Goal: Information Seeking & Learning: Learn about a topic

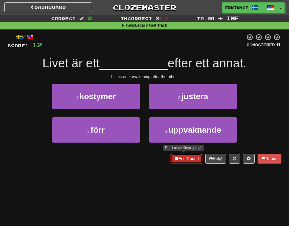
click at [185, 158] on button "End Round" at bounding box center [187, 159] width 32 height 10
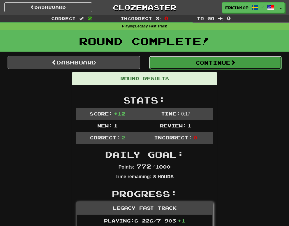
click at [238, 60] on button "Continue" at bounding box center [215, 62] width 133 height 13
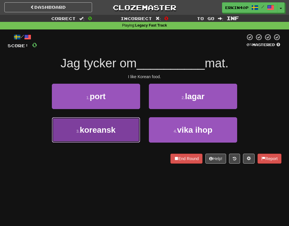
click at [124, 139] on button "3 . koreansk" at bounding box center [96, 129] width 88 height 25
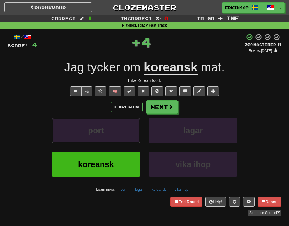
click at [124, 139] on button "port" at bounding box center [96, 130] width 88 height 25
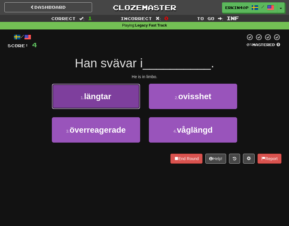
click at [125, 97] on button "1 . längtar" at bounding box center [96, 96] width 88 height 25
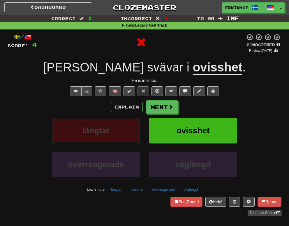
click at [125, 134] on button "längtar" at bounding box center [96, 130] width 88 height 25
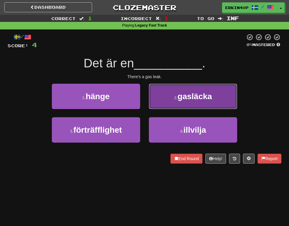
click at [173, 98] on button "2 . gasläcka" at bounding box center [193, 96] width 88 height 25
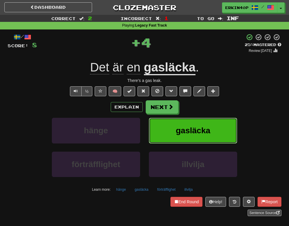
click at [179, 121] on button "gasläcka" at bounding box center [193, 130] width 88 height 25
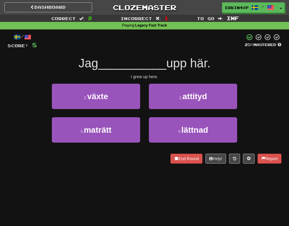
click at [118, 112] on div "1 . växte" at bounding box center [96, 101] width 97 height 34
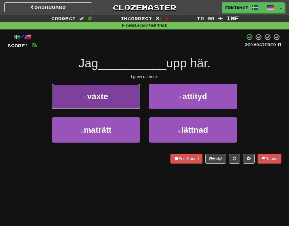
click at [122, 103] on button "1 . växte" at bounding box center [96, 96] width 88 height 25
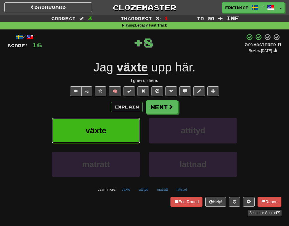
click at [127, 129] on button "växte" at bounding box center [96, 130] width 88 height 25
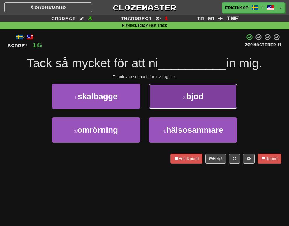
click at [168, 90] on button "2 . bjöd" at bounding box center [193, 96] width 88 height 25
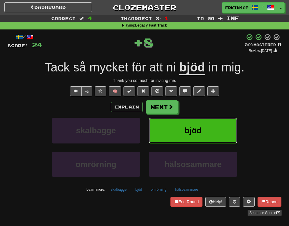
click at [172, 125] on button "bjöd" at bounding box center [193, 130] width 88 height 25
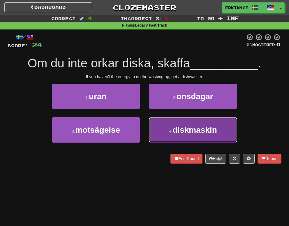
click at [205, 124] on button "4 . diskmaskin" at bounding box center [193, 129] width 88 height 25
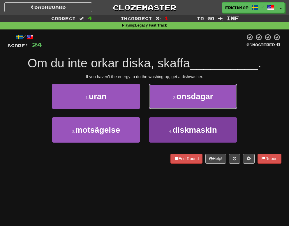
click at [205, 109] on button "2 . onsdagar" at bounding box center [193, 96] width 88 height 25
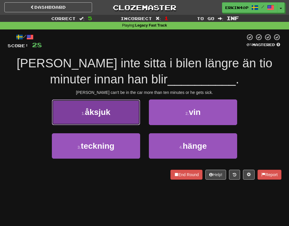
click at [104, 114] on span "åksjuk" at bounding box center [97, 112] width 25 height 9
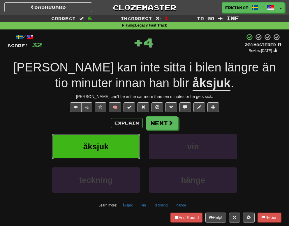
click at [114, 159] on button "åksjuk" at bounding box center [96, 146] width 88 height 25
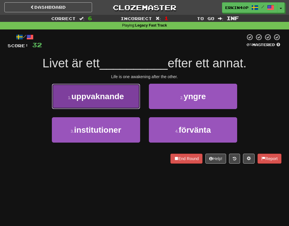
click at [120, 94] on span "uppvaknande" at bounding box center [97, 96] width 53 height 9
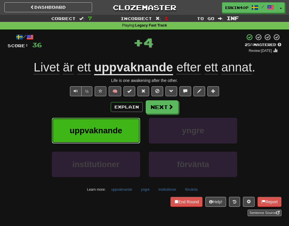
click at [125, 122] on button "uppvaknande" at bounding box center [96, 130] width 88 height 25
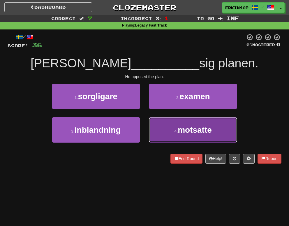
click at [161, 123] on button "4 . motsatte" at bounding box center [193, 129] width 88 height 25
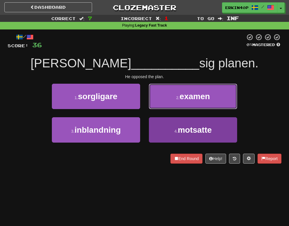
click at [161, 109] on button "2 . examen" at bounding box center [193, 96] width 88 height 25
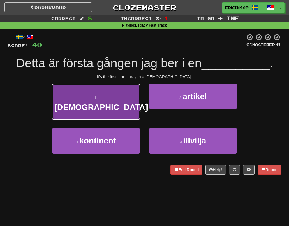
click at [124, 100] on button "1 . moské" at bounding box center [96, 102] width 88 height 36
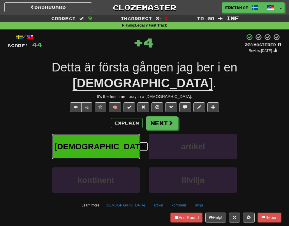
click at [130, 134] on button "moské" at bounding box center [96, 146] width 88 height 25
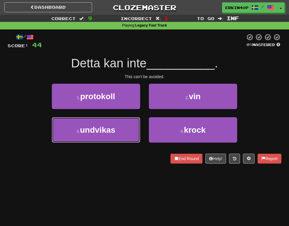
click at [130, 124] on button "3 . undvikas" at bounding box center [96, 129] width 88 height 25
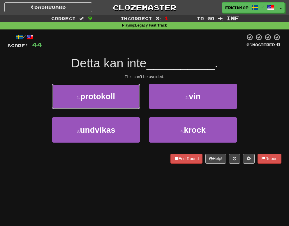
click at [130, 109] on button "1 . protokoll" at bounding box center [96, 96] width 88 height 25
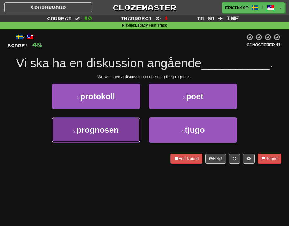
click at [130, 125] on button "3 . prognosen" at bounding box center [96, 129] width 88 height 25
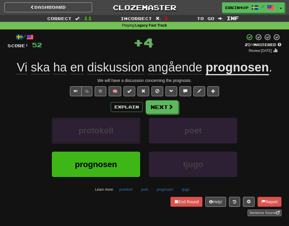
click at [130, 125] on button "protokoll" at bounding box center [96, 130] width 88 height 25
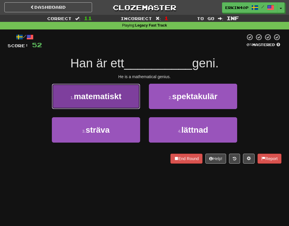
click at [130, 101] on button "1 . matematiskt" at bounding box center [96, 96] width 88 height 25
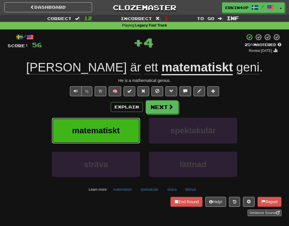
click at [131, 124] on button "matematiskt" at bounding box center [96, 130] width 88 height 25
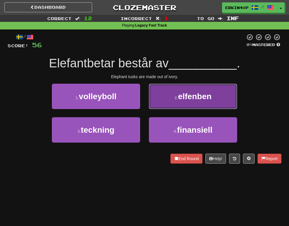
click at [195, 96] on span "elfenben" at bounding box center [195, 96] width 34 height 9
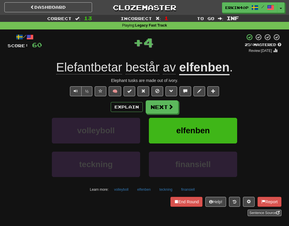
click at [201, 69] on u "elfenben" at bounding box center [204, 67] width 50 height 15
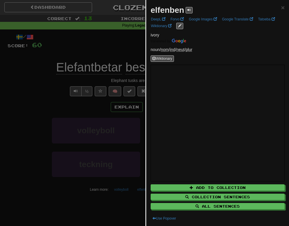
click at [156, 35] on span "ivory" at bounding box center [155, 35] width 9 height 5
click at [152, 37] on div at bounding box center [152, 37] width 0 height 0
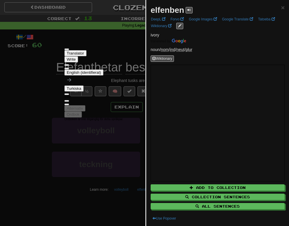
click at [110, 38] on div at bounding box center [144, 113] width 289 height 226
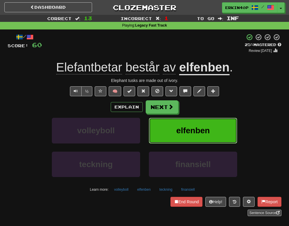
click at [196, 135] on span "elfenben" at bounding box center [193, 130] width 34 height 9
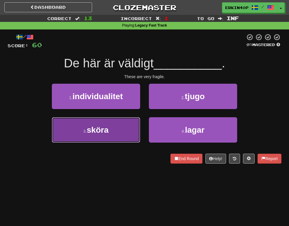
click at [122, 128] on button "3 . sköra" at bounding box center [96, 129] width 88 height 25
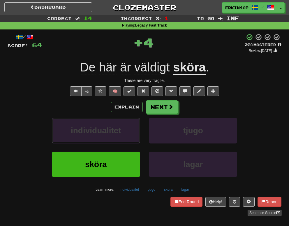
click at [122, 128] on button "individualitet" at bounding box center [96, 130] width 88 height 25
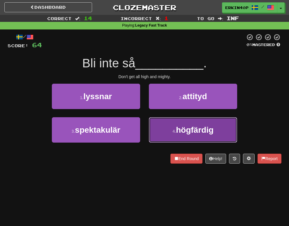
click at [197, 131] on span "högfärdig" at bounding box center [195, 129] width 38 height 9
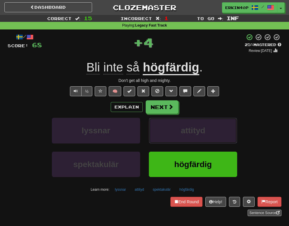
click at [197, 131] on span "attityd" at bounding box center [193, 130] width 25 height 9
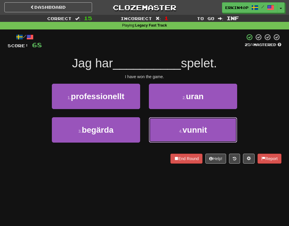
click at [197, 131] on span "vunnit" at bounding box center [195, 129] width 25 height 9
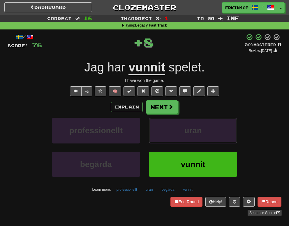
click at [197, 131] on span "uran" at bounding box center [193, 130] width 18 height 9
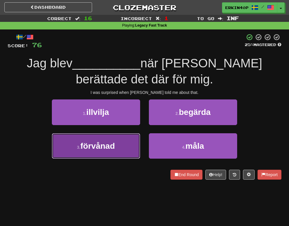
click at [134, 139] on button "3 . förvånad" at bounding box center [96, 145] width 88 height 25
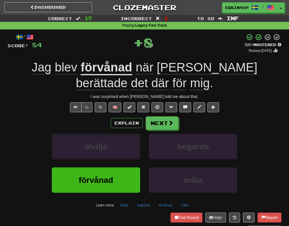
click at [134, 139] on button "illvilja" at bounding box center [96, 146] width 88 height 25
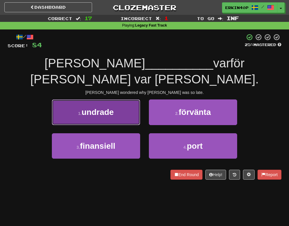
click at [120, 100] on button "1 . undrade" at bounding box center [96, 111] width 88 height 25
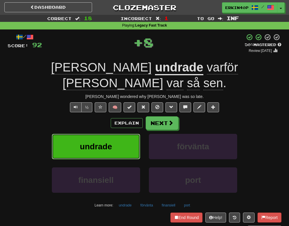
click at [127, 134] on button "undrade" at bounding box center [96, 146] width 88 height 25
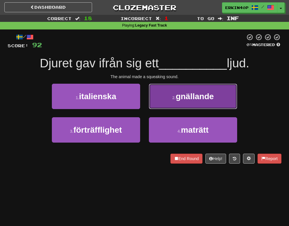
click at [214, 99] on span "gnällande" at bounding box center [195, 96] width 38 height 9
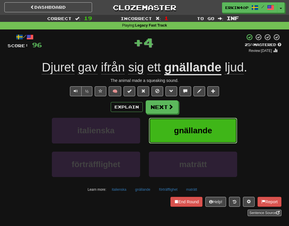
click at [218, 138] on button "gnällande" at bounding box center [193, 130] width 88 height 25
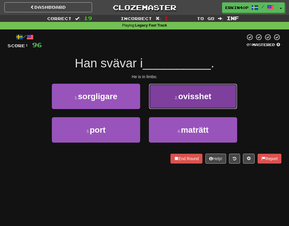
click at [226, 92] on button "2 . ovisshet" at bounding box center [193, 96] width 88 height 25
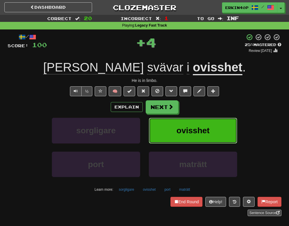
click at [219, 122] on button "ovisshet" at bounding box center [193, 130] width 88 height 25
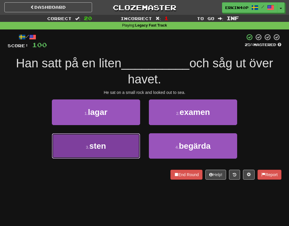
click at [135, 148] on button "3 . sten" at bounding box center [96, 145] width 88 height 25
click at [135, 133] on div "1 . lagar" at bounding box center [96, 116] width 97 height 34
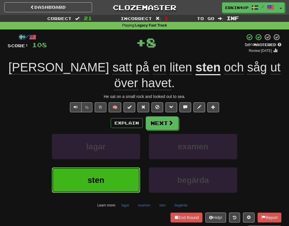
click at [133, 167] on button "sten" at bounding box center [96, 179] width 88 height 25
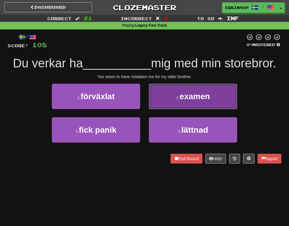
click at [178, 101] on button "2 . examen" at bounding box center [193, 96] width 88 height 25
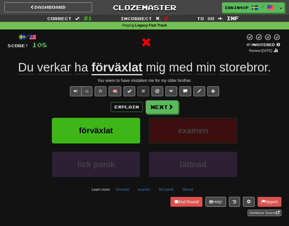
click at [189, 135] on span "examen" at bounding box center [193, 130] width 30 height 9
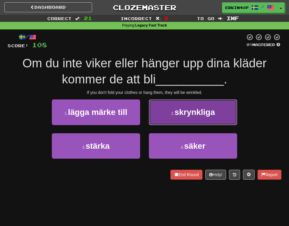
click at [190, 117] on span "skrynkliga" at bounding box center [195, 112] width 41 height 9
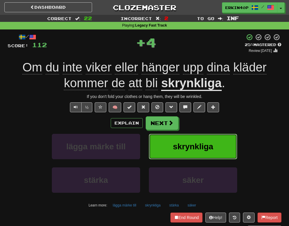
click at [197, 145] on span "skrynkliga" at bounding box center [193, 146] width 41 height 9
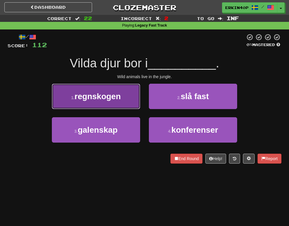
click at [110, 99] on span "regnskogen" at bounding box center [98, 96] width 46 height 9
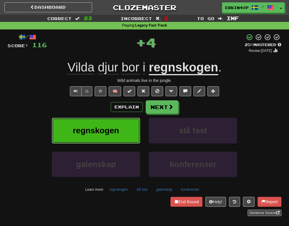
click at [127, 136] on button "regnskogen" at bounding box center [96, 130] width 88 height 25
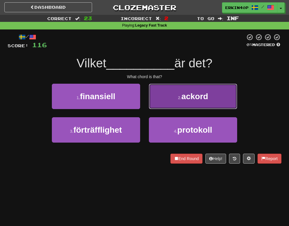
click at [220, 103] on button "2 . ackord" at bounding box center [193, 96] width 88 height 25
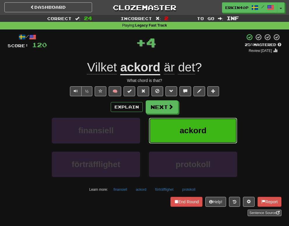
click at [220, 130] on button "ackord" at bounding box center [193, 130] width 88 height 25
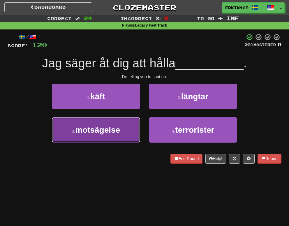
click at [119, 133] on span "motsägelse" at bounding box center [97, 129] width 45 height 9
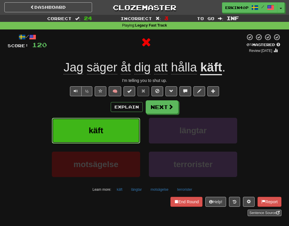
click at [119, 133] on button "käft" at bounding box center [96, 130] width 88 height 25
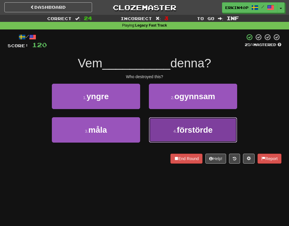
click at [172, 132] on button "4 . förstörde" at bounding box center [193, 129] width 88 height 25
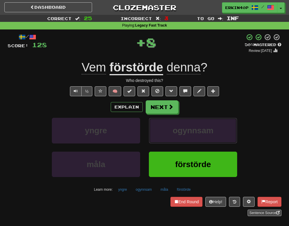
click at [172, 132] on button "ogynnsam" at bounding box center [193, 130] width 88 height 25
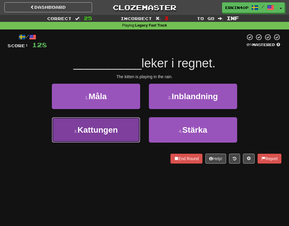
click at [132, 129] on button "3 . Kattungen" at bounding box center [96, 129] width 88 height 25
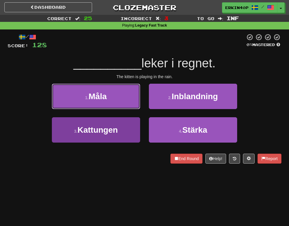
click at [132, 109] on button "1 . Måla" at bounding box center [96, 96] width 88 height 25
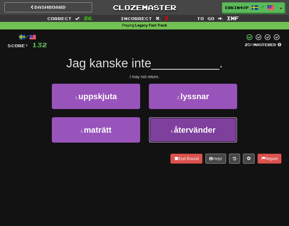
click at [158, 131] on button "4 . återvänder" at bounding box center [193, 129] width 88 height 25
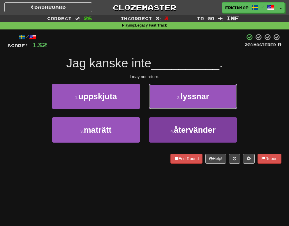
click at [158, 109] on button "2 . lyssnar" at bounding box center [193, 96] width 88 height 25
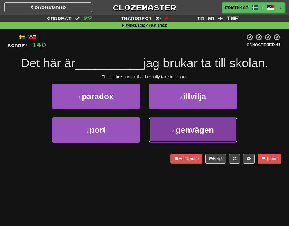
click at [181, 139] on button "4 . genvägen" at bounding box center [193, 129] width 88 height 25
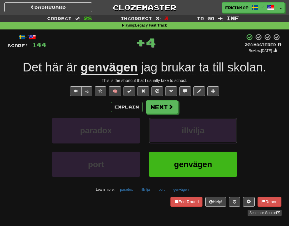
click at [181, 139] on button "illvilja" at bounding box center [193, 130] width 88 height 25
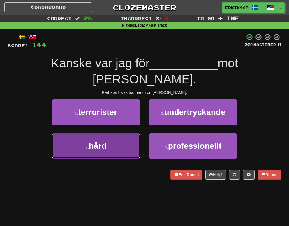
click at [107, 141] on span "hård" at bounding box center [98, 145] width 18 height 9
click at [107, 117] on span "terrorister" at bounding box center [97, 112] width 39 height 9
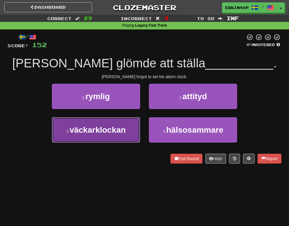
click at [116, 132] on span "väckarklockan" at bounding box center [98, 129] width 56 height 9
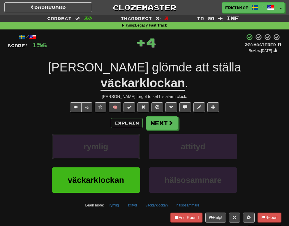
click at [116, 134] on button "rymlig" at bounding box center [96, 146] width 88 height 25
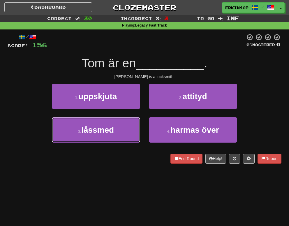
click at [116, 132] on button "3 . låssmed" at bounding box center [96, 129] width 88 height 25
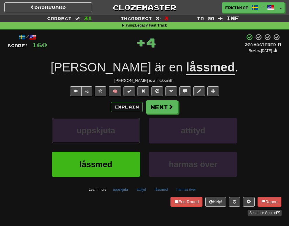
click at [116, 132] on button "uppskjuta" at bounding box center [96, 130] width 88 height 25
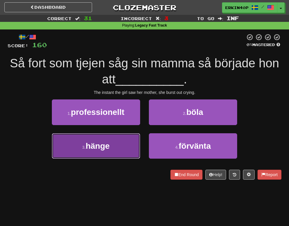
click at [135, 141] on button "3 . hänge" at bounding box center [96, 145] width 88 height 25
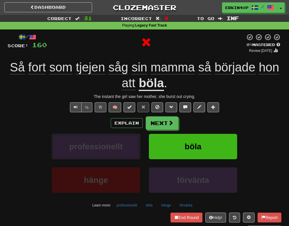
click at [135, 141] on button "professionellt" at bounding box center [96, 146] width 88 height 25
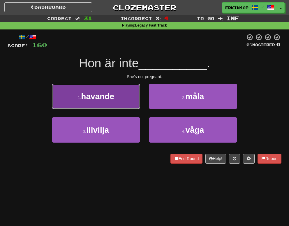
click at [123, 95] on button "1 . havande" at bounding box center [96, 96] width 88 height 25
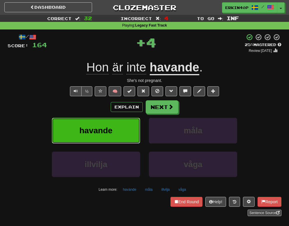
click at [121, 127] on button "havande" at bounding box center [96, 130] width 88 height 25
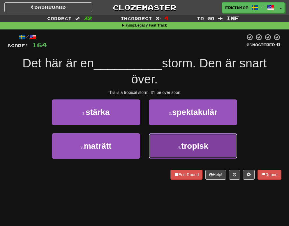
click at [160, 137] on button "4 . tropisk" at bounding box center [193, 145] width 88 height 25
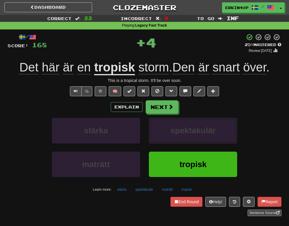
click at [160, 137] on button "spektakulär" at bounding box center [193, 130] width 88 height 25
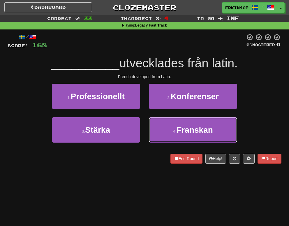
click at [160, 137] on button "4 . Franskan" at bounding box center [193, 129] width 88 height 25
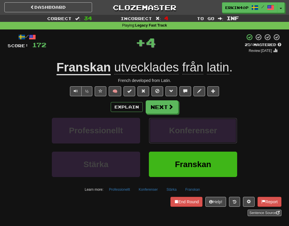
click at [160, 137] on button "Konferenser" at bounding box center [193, 130] width 88 height 25
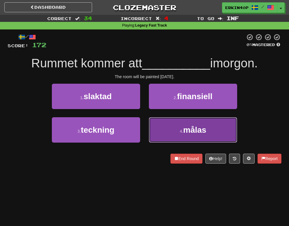
click at [169, 134] on button "4 . målas" at bounding box center [193, 129] width 88 height 25
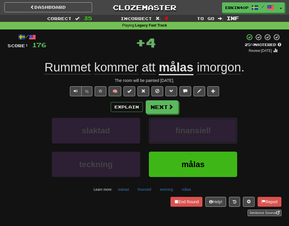
click at [169, 134] on button "finansiell" at bounding box center [193, 130] width 88 height 25
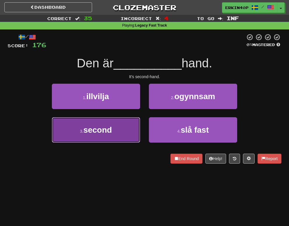
click at [113, 123] on button "3 . second" at bounding box center [96, 129] width 88 height 25
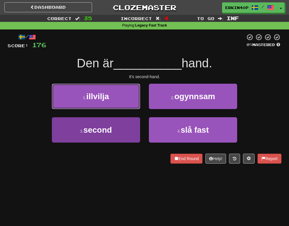
click at [113, 109] on button "1 . illvilja" at bounding box center [96, 96] width 88 height 25
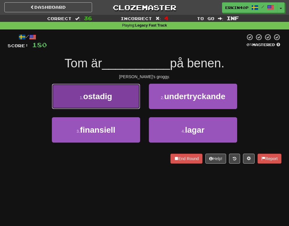
click at [128, 95] on button "1 . ostadig" at bounding box center [96, 96] width 88 height 25
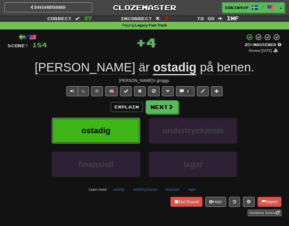
click at [123, 120] on button "ostadig" at bounding box center [96, 130] width 88 height 25
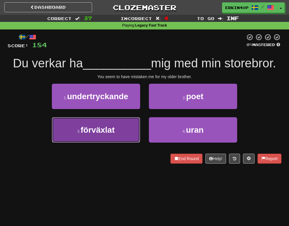
click at [119, 131] on button "3 . förväxlat" at bounding box center [96, 129] width 88 height 25
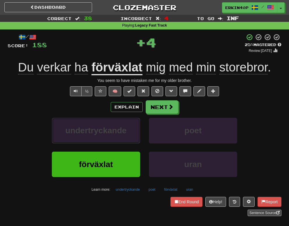
click at [119, 131] on span "undertryckande" at bounding box center [95, 130] width 61 height 9
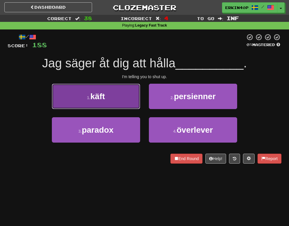
click at [119, 94] on button "1 . käft" at bounding box center [96, 96] width 88 height 25
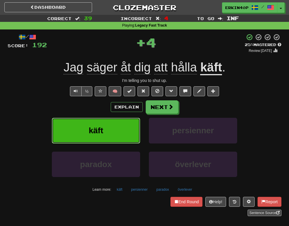
click at [111, 130] on button "käft" at bounding box center [96, 130] width 88 height 25
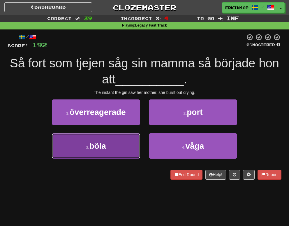
click at [116, 153] on button "3 . böla" at bounding box center [96, 145] width 88 height 25
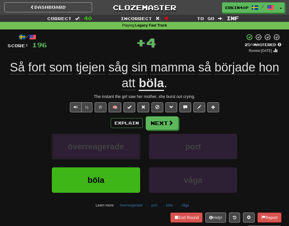
click at [116, 153] on button "överreagerade" at bounding box center [96, 146] width 88 height 25
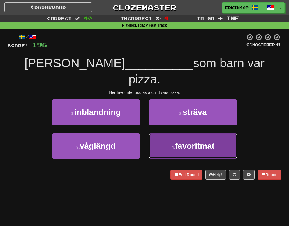
click at [172, 145] on small "4 ." at bounding box center [174, 147] width 4 height 5
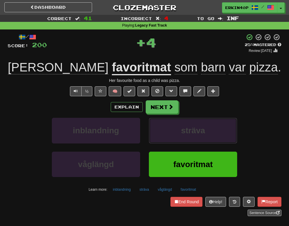
click at [172, 129] on button "sträva" at bounding box center [193, 130] width 88 height 25
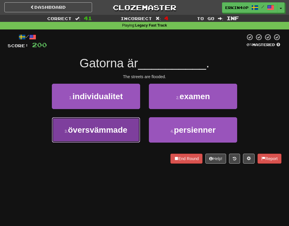
click at [120, 137] on button "3 . översvämmade" at bounding box center [96, 129] width 88 height 25
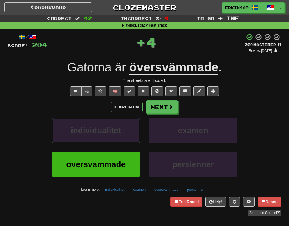
click at [120, 137] on button "individualitet" at bounding box center [96, 130] width 88 height 25
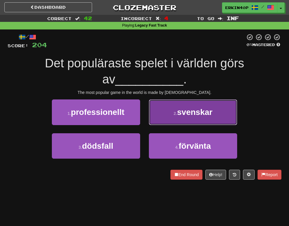
click at [167, 122] on button "2 . svenskar" at bounding box center [193, 111] width 88 height 25
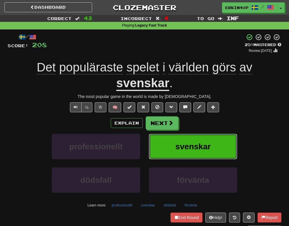
click at [188, 140] on button "svenskar" at bounding box center [193, 146] width 88 height 25
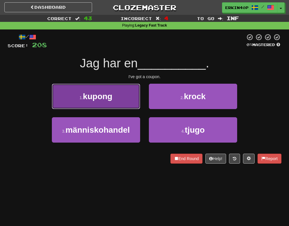
click at [128, 101] on button "1 . kupong" at bounding box center [96, 96] width 88 height 25
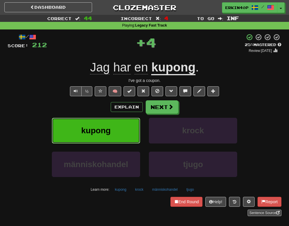
click at [123, 133] on button "kupong" at bounding box center [96, 130] width 88 height 25
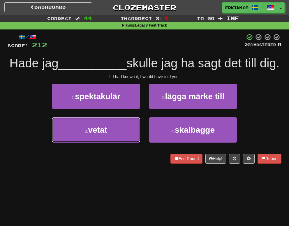
click at [123, 133] on button "3 . vetat" at bounding box center [96, 129] width 88 height 25
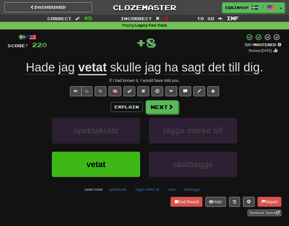
click at [123, 133] on button "spektakulär" at bounding box center [96, 130] width 88 height 25
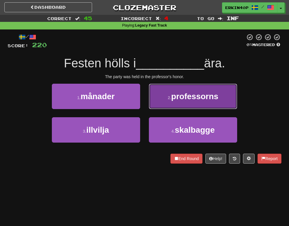
click at [205, 93] on span "professorns" at bounding box center [195, 96] width 47 height 9
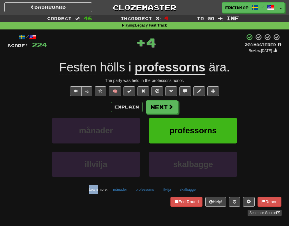
click at [204, 145] on div "professorns" at bounding box center [193, 135] width 97 height 34
click at [206, 135] on span "professorns" at bounding box center [193, 130] width 47 height 9
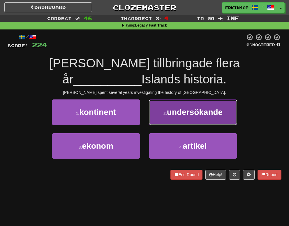
click at [204, 118] on button "2 . undersökande" at bounding box center [193, 111] width 88 height 25
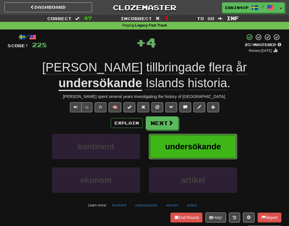
click at [204, 135] on button "undersökande" at bounding box center [193, 146] width 88 height 25
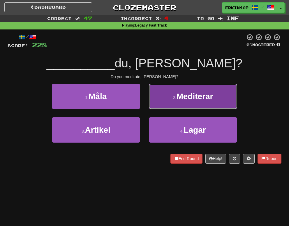
click at [200, 102] on button "2 . Mediterar" at bounding box center [193, 96] width 88 height 25
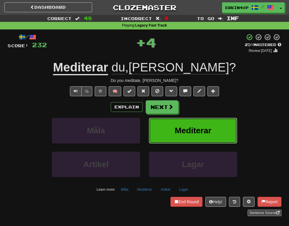
click at [200, 128] on span "Mediterar" at bounding box center [193, 130] width 37 height 9
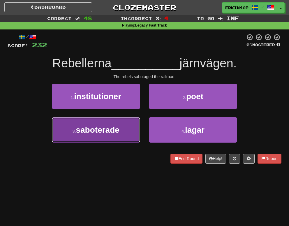
click at [104, 137] on button "3 . saboterade" at bounding box center [96, 129] width 88 height 25
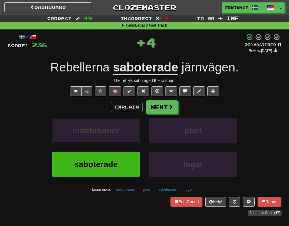
click at [104, 137] on button "institutioner" at bounding box center [96, 130] width 88 height 25
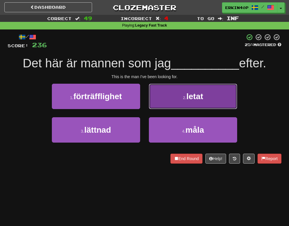
click at [174, 108] on button "2 . letat" at bounding box center [193, 96] width 88 height 25
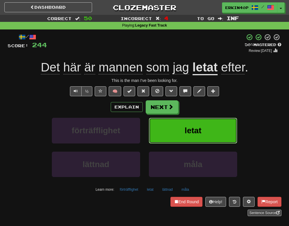
click at [205, 130] on button "letat" at bounding box center [193, 130] width 88 height 25
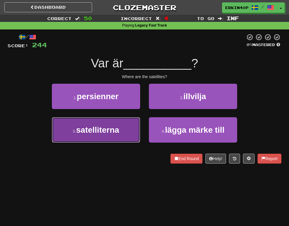
click at [109, 125] on button "3 . satelliterna" at bounding box center [96, 129] width 88 height 25
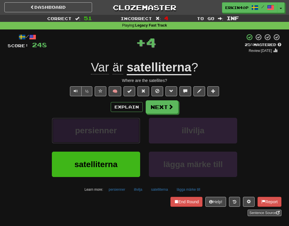
click at [113, 122] on button "persienner" at bounding box center [96, 130] width 88 height 25
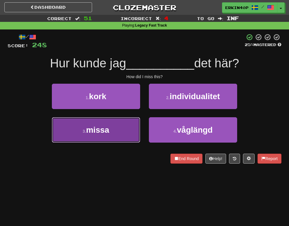
click at [113, 125] on button "3 . missa" at bounding box center [96, 129] width 88 height 25
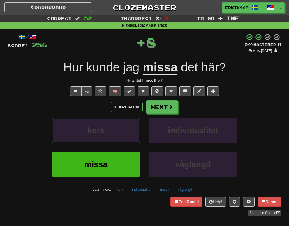
click at [113, 125] on button "kork" at bounding box center [96, 130] width 88 height 25
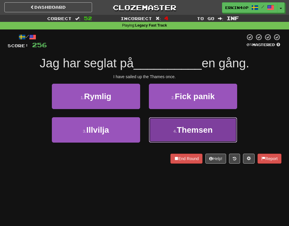
click at [175, 128] on button "4 . Themsen" at bounding box center [193, 129] width 88 height 25
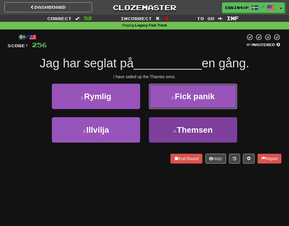
click at [175, 101] on span "Fick panik" at bounding box center [195, 96] width 40 height 9
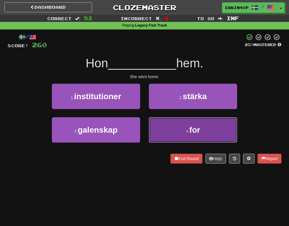
click at [180, 118] on button "4 . for" at bounding box center [193, 129] width 88 height 25
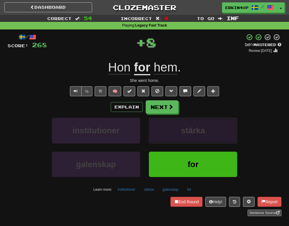
click at [183, 128] on span "stärka" at bounding box center [193, 130] width 24 height 9
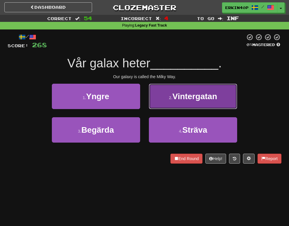
click at [208, 101] on span "Vintergatan" at bounding box center [195, 96] width 45 height 9
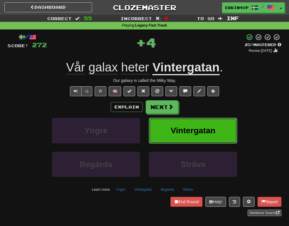
click at [205, 119] on button "Vintergatan" at bounding box center [193, 130] width 88 height 25
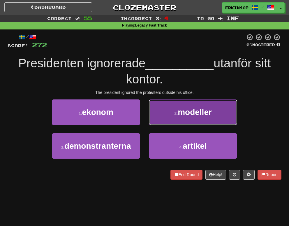
click at [209, 109] on span "modeller" at bounding box center [195, 112] width 34 height 9
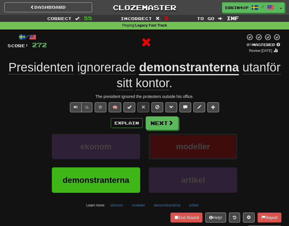
click at [194, 148] on span "modeller" at bounding box center [193, 146] width 34 height 9
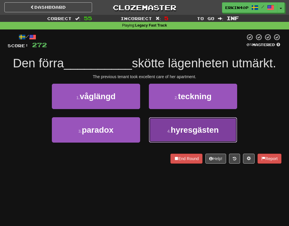
click at [183, 125] on span "hyresgästen" at bounding box center [195, 129] width 48 height 9
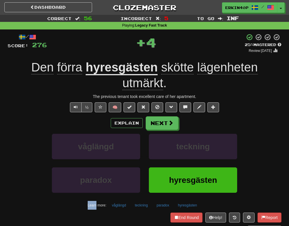
click at [183, 125] on div "Explain Next" at bounding box center [145, 122] width 274 height 13
click at [181, 139] on button "teckning" at bounding box center [193, 146] width 88 height 25
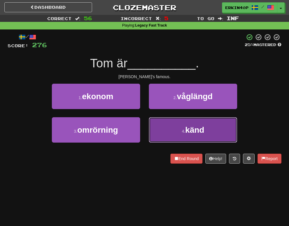
click at [183, 134] on button "4 . känd" at bounding box center [193, 129] width 88 height 25
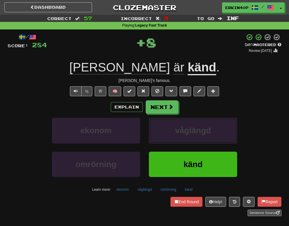
click at [183, 134] on span "våglängd" at bounding box center [193, 130] width 36 height 9
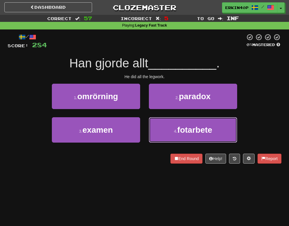
click at [183, 134] on span "fotarbete" at bounding box center [195, 129] width 35 height 9
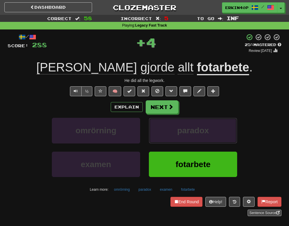
click at [183, 134] on span "paradox" at bounding box center [193, 130] width 32 height 9
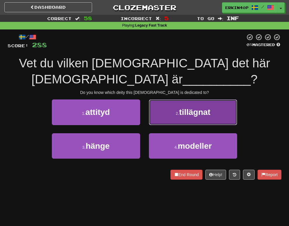
click at [183, 102] on button "2 . tillägnat" at bounding box center [193, 111] width 88 height 25
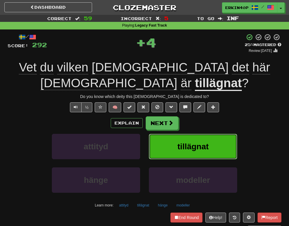
click at [187, 137] on button "tillägnat" at bounding box center [193, 146] width 88 height 25
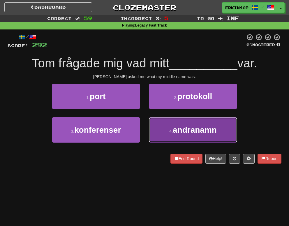
click at [179, 132] on span "andranamn" at bounding box center [195, 129] width 44 height 9
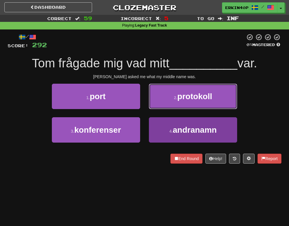
click at [179, 101] on span "protokoll" at bounding box center [195, 96] width 35 height 9
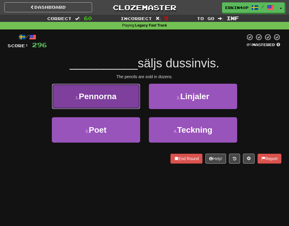
click at [96, 98] on span "Pennorna" at bounding box center [98, 96] width 38 height 9
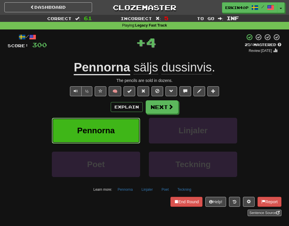
click at [110, 127] on span "Pennorna" at bounding box center [96, 130] width 38 height 9
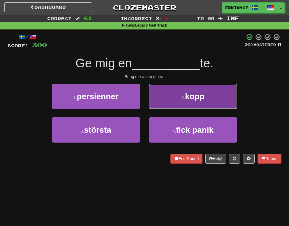
click at [236, 106] on button "2 . kopp" at bounding box center [193, 96] width 88 height 25
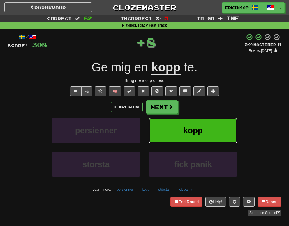
click at [223, 131] on button "kopp" at bounding box center [193, 130] width 88 height 25
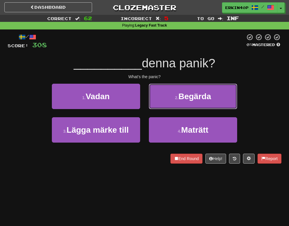
click at [201, 99] on span "Begärda" at bounding box center [195, 96] width 33 height 9
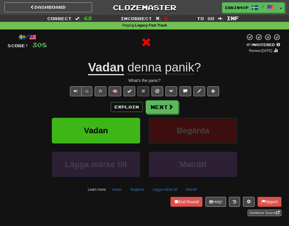
click at [201, 132] on span "Begärda" at bounding box center [193, 130] width 33 height 9
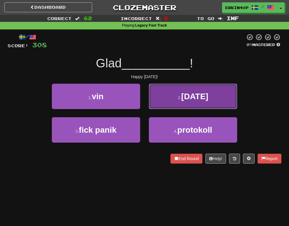
click at [201, 103] on button "2 . midsommar" at bounding box center [193, 96] width 88 height 25
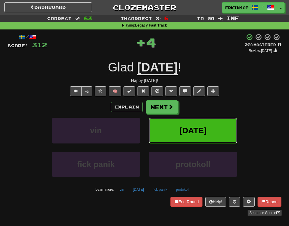
click at [203, 132] on span "midsommar" at bounding box center [193, 130] width 27 height 9
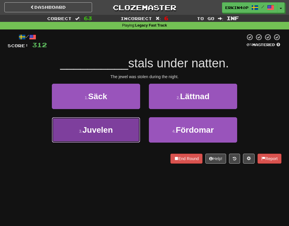
click at [76, 134] on button "3 . Juvelen" at bounding box center [96, 129] width 88 height 25
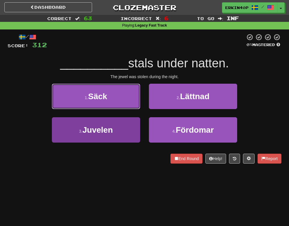
click at [76, 109] on button "1 . Säck" at bounding box center [96, 96] width 88 height 25
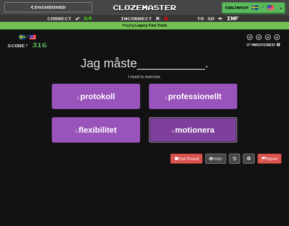
click at [180, 126] on span "motionera" at bounding box center [194, 129] width 39 height 9
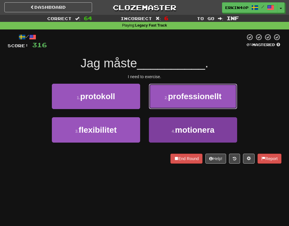
click at [180, 101] on span "professionellt" at bounding box center [195, 96] width 54 height 9
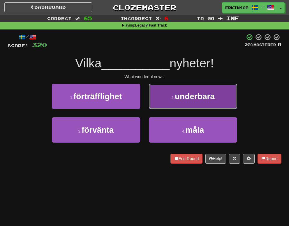
click at [183, 97] on span "underbara" at bounding box center [195, 96] width 40 height 9
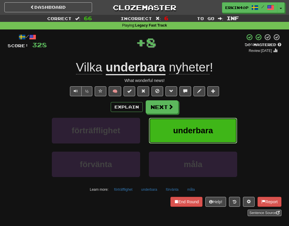
click at [188, 125] on button "underbara" at bounding box center [193, 130] width 88 height 25
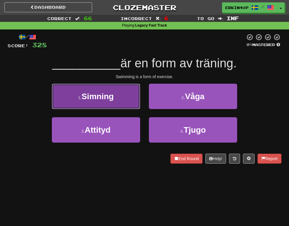
click at [119, 96] on button "1 . Simning" at bounding box center [96, 96] width 88 height 25
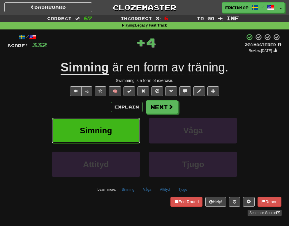
click at [121, 125] on button "Simning" at bounding box center [96, 130] width 88 height 25
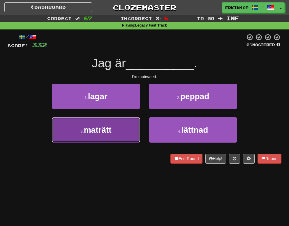
click at [138, 130] on button "3 . maträtt" at bounding box center [96, 129] width 88 height 25
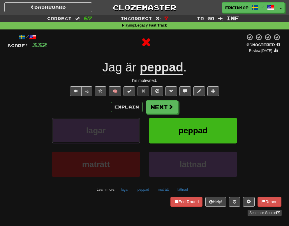
click at [138, 130] on button "lagar" at bounding box center [96, 130] width 88 height 25
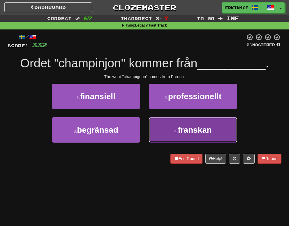
click at [167, 126] on button "4 . franskan" at bounding box center [193, 129] width 88 height 25
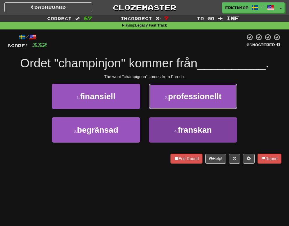
click at [168, 101] on span "professionellt" at bounding box center [195, 96] width 54 height 9
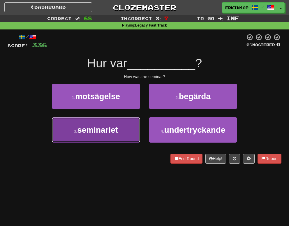
click at [101, 126] on span "seminariet" at bounding box center [97, 129] width 41 height 9
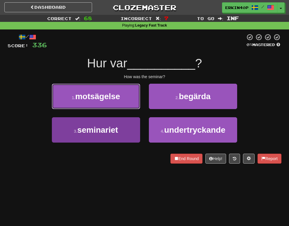
click at [101, 101] on span "motsägelse" at bounding box center [97, 96] width 45 height 9
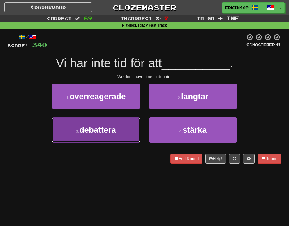
click at [112, 129] on span "debattera" at bounding box center [97, 129] width 37 height 9
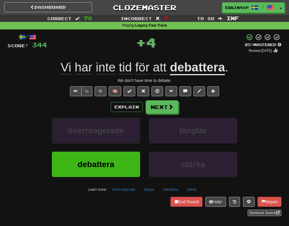
click at [112, 129] on span "överreagerade" at bounding box center [96, 130] width 56 height 9
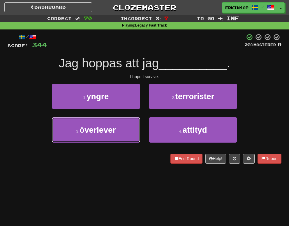
click at [112, 129] on span "överlever" at bounding box center [98, 129] width 36 height 9
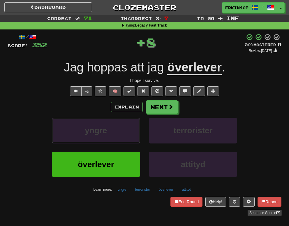
click at [112, 129] on button "yngre" at bounding box center [96, 130] width 88 height 25
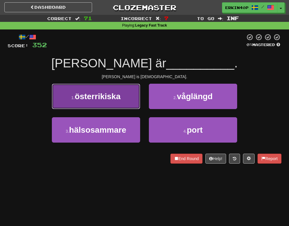
click at [99, 97] on span "österrikiska" at bounding box center [98, 96] width 46 height 9
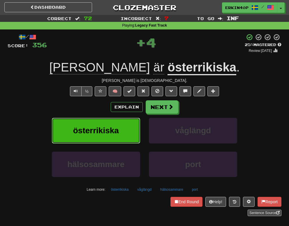
click at [109, 134] on span "österrikiska" at bounding box center [96, 130] width 46 height 9
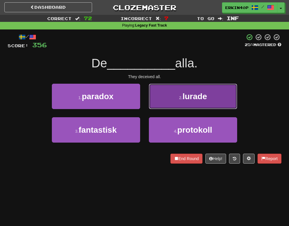
click at [208, 94] on button "2 . lurade" at bounding box center [193, 96] width 88 height 25
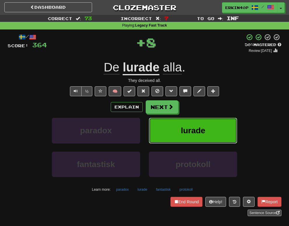
click at [210, 132] on button "lurade" at bounding box center [193, 130] width 88 height 25
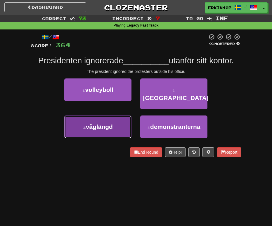
click at [102, 123] on span "våglängd" at bounding box center [99, 126] width 27 height 7
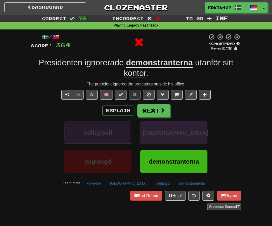
click at [104, 133] on span "volleyboll" at bounding box center [98, 132] width 28 height 7
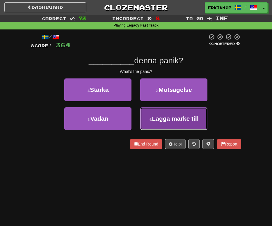
click at [149, 123] on button "4 . Lägga märke till" at bounding box center [173, 118] width 67 height 23
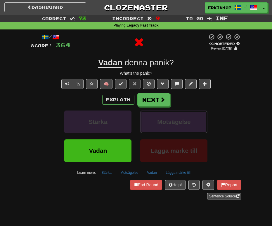
click at [149, 123] on button "Motsägelse" at bounding box center [173, 122] width 67 height 23
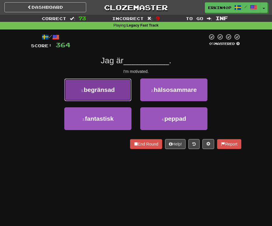
click at [112, 99] on button "1 . begränsad" at bounding box center [97, 89] width 67 height 23
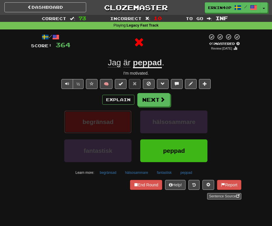
click at [119, 122] on button "begränsad" at bounding box center [97, 122] width 67 height 23
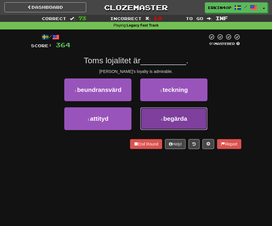
click at [159, 125] on button "4 . begärda" at bounding box center [173, 118] width 67 height 23
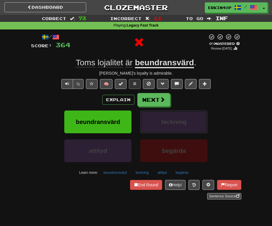
click at [159, 125] on button "teckning" at bounding box center [173, 122] width 67 height 23
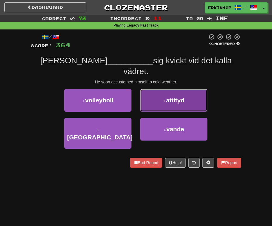
click at [172, 97] on span "attityd" at bounding box center [175, 100] width 18 height 7
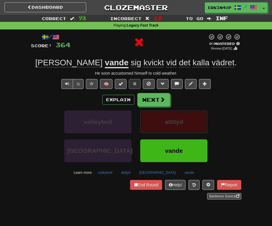
click at [175, 123] on span "attityd" at bounding box center [174, 121] width 18 height 7
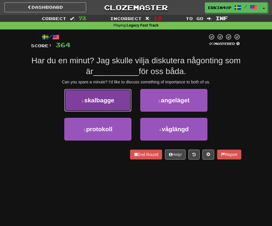
click at [106, 102] on span "skalbagge" at bounding box center [99, 100] width 30 height 7
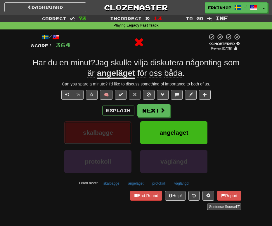
click at [111, 136] on span "skalbagge" at bounding box center [98, 132] width 30 height 7
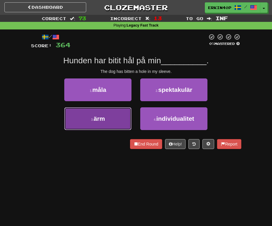
click at [109, 109] on button "3 . ärm" at bounding box center [97, 118] width 67 height 23
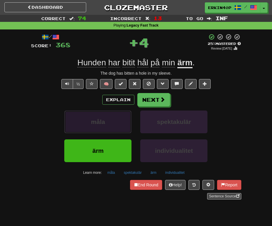
click at [110, 120] on button "måla" at bounding box center [97, 122] width 67 height 23
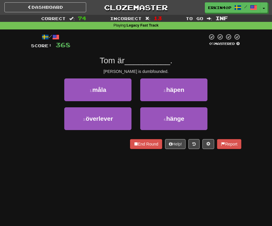
click at [142, 71] on div "Tom is dumbfounded." at bounding box center [136, 72] width 210 height 6
click at [147, 74] on div at bounding box center [147, 74] width 0 height 0
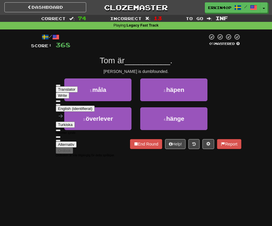
click at [199, 71] on div "Tom is dumbfounded." at bounding box center [136, 72] width 210 height 6
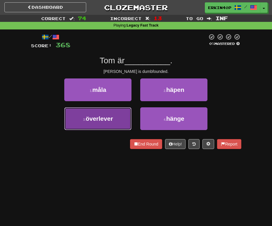
click at [115, 123] on button "3 . överlever" at bounding box center [97, 118] width 67 height 23
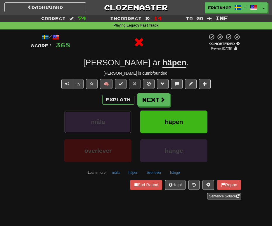
click at [115, 123] on button "måla" at bounding box center [97, 122] width 67 height 23
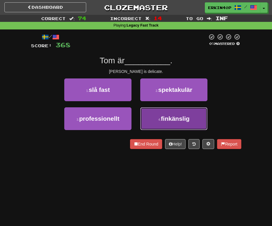
click at [179, 122] on span "finkänslig" at bounding box center [175, 118] width 29 height 7
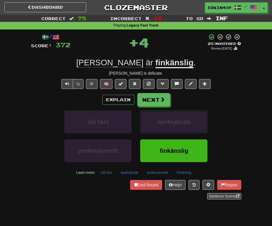
click at [179, 122] on span "spektakulär" at bounding box center [174, 121] width 34 height 7
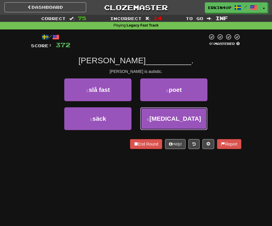
click at [179, 122] on span "autism" at bounding box center [175, 118] width 52 height 7
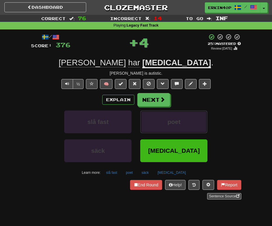
click at [179, 122] on span "poet" at bounding box center [173, 121] width 13 height 7
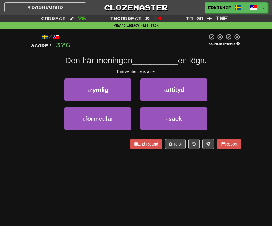
click at [179, 122] on span "säck" at bounding box center [175, 118] width 14 height 7
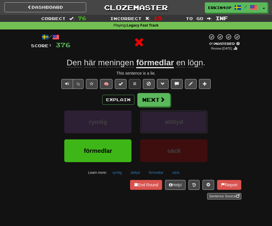
click at [179, 122] on span "attityd" at bounding box center [174, 121] width 18 height 7
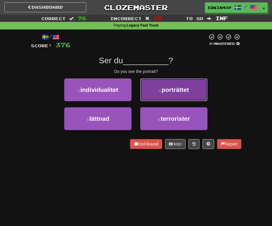
click at [181, 90] on span "porträttet" at bounding box center [174, 89] width 27 height 7
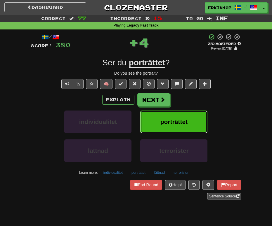
click at [177, 114] on button "porträttet" at bounding box center [173, 122] width 67 height 23
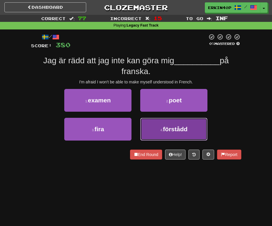
click at [183, 135] on button "4 . förstådd" at bounding box center [173, 129] width 67 height 23
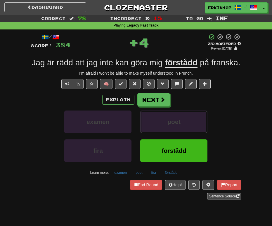
click at [183, 133] on button "poet" at bounding box center [173, 122] width 67 height 23
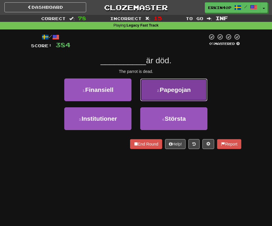
click at [185, 93] on button "2 . Papegojan" at bounding box center [173, 89] width 67 height 23
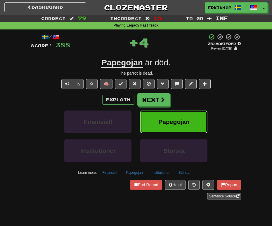
click at [187, 116] on button "Papegojan" at bounding box center [173, 122] width 67 height 23
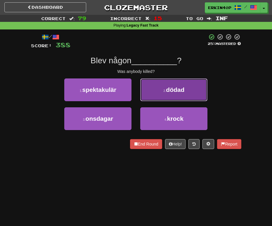
click at [167, 92] on span "dödad" at bounding box center [175, 89] width 18 height 7
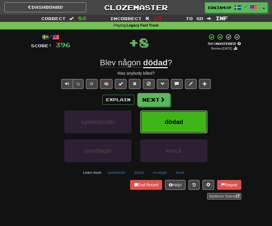
click at [167, 120] on span "dödad" at bounding box center [174, 121] width 18 height 7
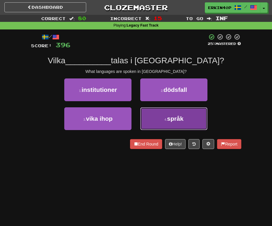
click at [171, 123] on button "4 . språk" at bounding box center [173, 118] width 67 height 23
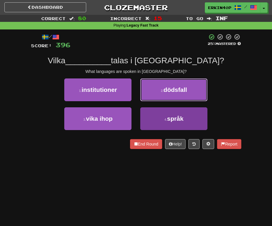
click at [171, 93] on span "dödsfall" at bounding box center [175, 89] width 24 height 7
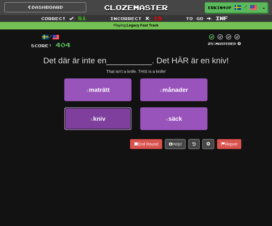
click at [115, 115] on button "3 . kniv" at bounding box center [97, 118] width 67 height 23
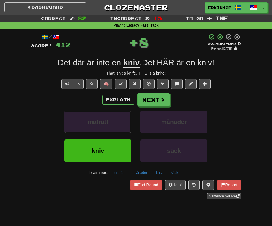
click at [115, 115] on button "maträtt" at bounding box center [97, 122] width 67 height 23
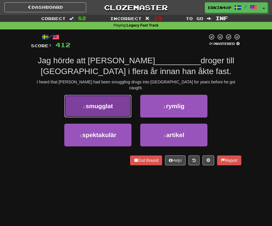
click at [110, 105] on button "1 . smugglat" at bounding box center [97, 106] width 67 height 23
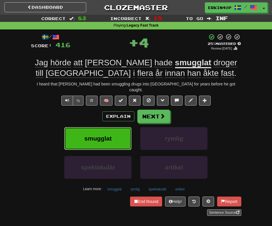
click at [116, 131] on button "smugglat" at bounding box center [97, 138] width 67 height 23
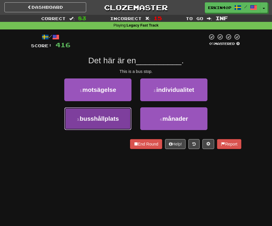
click at [120, 125] on button "3 . busshållplats" at bounding box center [97, 118] width 67 height 23
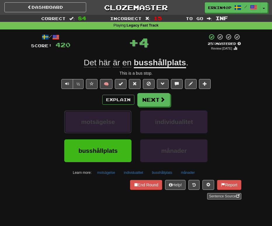
click at [120, 125] on button "motsägelse" at bounding box center [97, 122] width 67 height 23
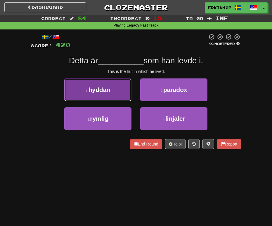
click at [108, 92] on span "hyddan" at bounding box center [99, 89] width 22 height 7
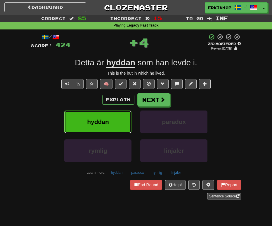
click at [112, 131] on button "hyddan" at bounding box center [97, 122] width 67 height 23
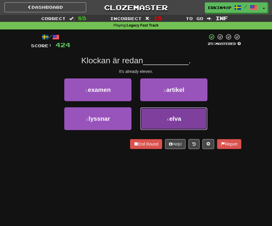
click at [153, 125] on button "4 . elva" at bounding box center [173, 118] width 67 height 23
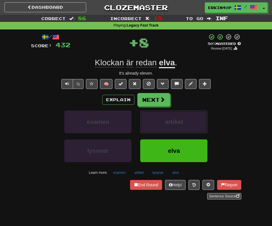
click at [153, 125] on button "artikel" at bounding box center [173, 122] width 67 height 23
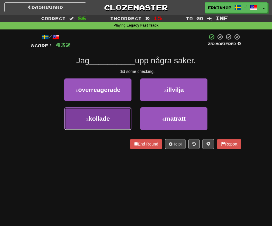
click at [118, 120] on button "3 . kollade" at bounding box center [97, 118] width 67 height 23
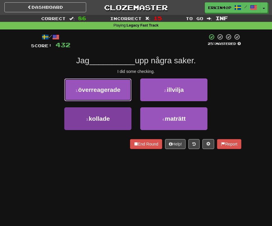
click at [118, 93] on span "överreagerade" at bounding box center [99, 89] width 42 height 7
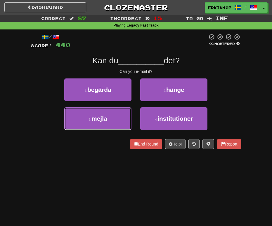
click at [118, 120] on button "3 . mejla" at bounding box center [97, 118] width 67 height 23
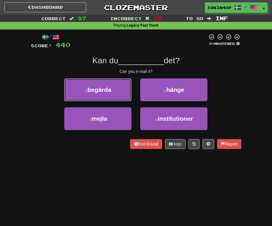
click at [118, 101] on button "1 . begärda" at bounding box center [97, 89] width 67 height 23
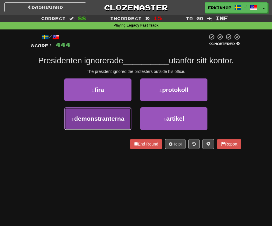
click at [113, 122] on button "3 . demonstranterna" at bounding box center [97, 118] width 67 height 23
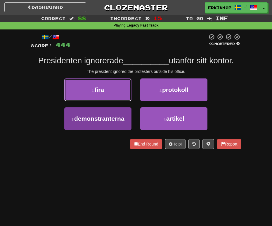
click at [113, 101] on button "1 . fira" at bounding box center [97, 89] width 67 height 23
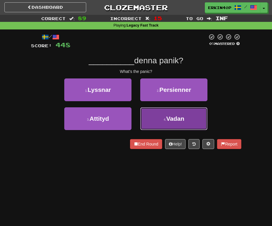
click at [153, 118] on button "4 . Vadan" at bounding box center [173, 118] width 67 height 23
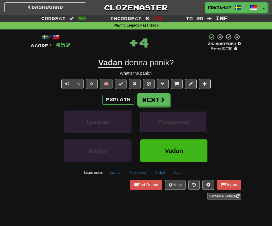
click at [153, 118] on button "Persienner" at bounding box center [173, 122] width 67 height 23
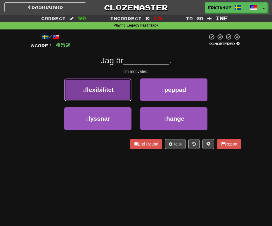
click at [115, 89] on button "1 . flexibilitet" at bounding box center [97, 89] width 67 height 23
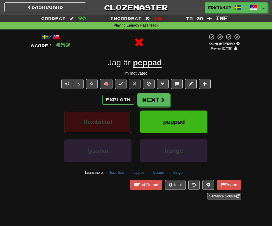
click at [115, 116] on button "flexibilitet" at bounding box center [97, 122] width 67 height 23
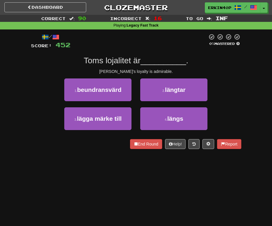
click at [151, 72] on div "Tom's loyalty is admirable." at bounding box center [136, 72] width 210 height 6
click at [151, 74] on div at bounding box center [151, 74] width 0 height 0
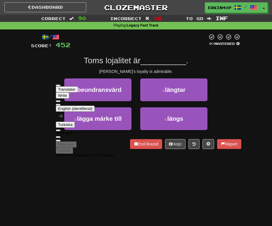
click at [206, 63] on div "Toms lojalitet är __________ ." at bounding box center [136, 60] width 210 height 11
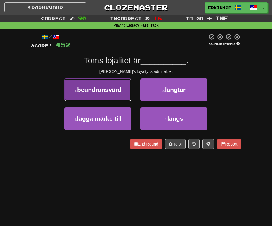
click at [112, 97] on button "1 . beundransvärd" at bounding box center [97, 89] width 67 height 23
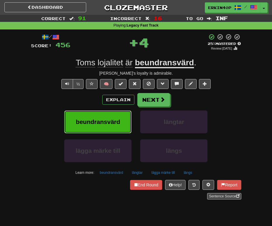
click at [113, 132] on button "beundransvärd" at bounding box center [97, 122] width 67 height 23
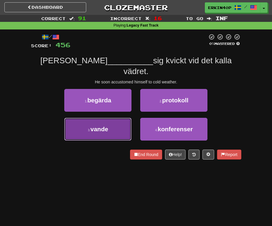
click at [108, 126] on span "vande" at bounding box center [99, 129] width 18 height 7
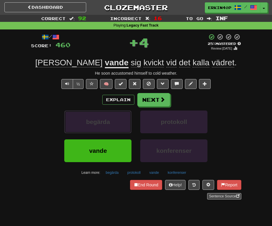
click at [108, 121] on span "begärda" at bounding box center [98, 121] width 24 height 7
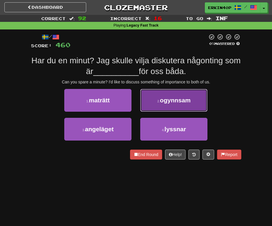
click at [187, 102] on span "ogynnsam" at bounding box center [175, 100] width 31 height 7
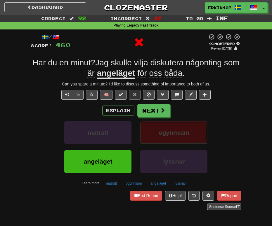
click at [188, 135] on span "ogynnsam" at bounding box center [173, 132] width 31 height 7
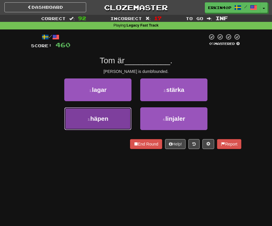
click at [115, 120] on button "3 . häpen" at bounding box center [97, 118] width 67 height 23
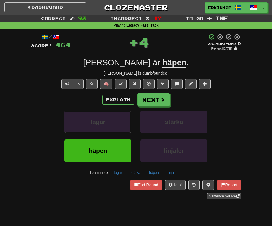
click at [115, 120] on button "lagar" at bounding box center [97, 122] width 67 height 23
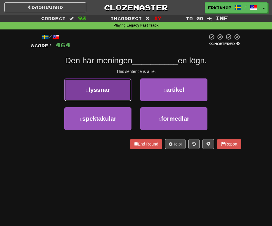
click at [113, 98] on button "1 . lyssnar" at bounding box center [97, 89] width 67 height 23
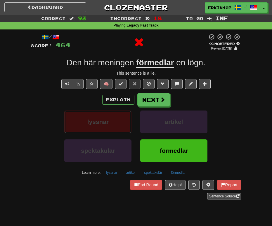
click at [116, 118] on button "lyssnar" at bounding box center [97, 122] width 67 height 23
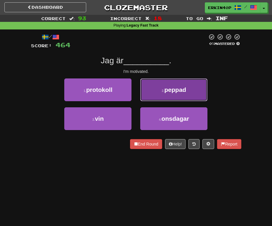
click at [183, 97] on button "2 . peppad" at bounding box center [173, 89] width 67 height 23
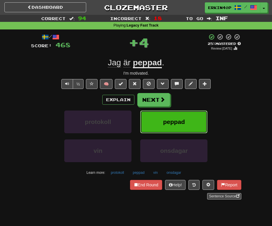
click at [181, 130] on button "peppad" at bounding box center [173, 122] width 67 height 23
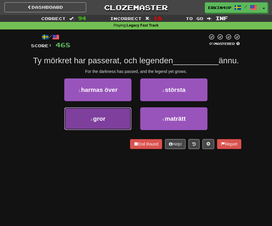
click at [124, 123] on button "3 . gror" at bounding box center [97, 118] width 67 height 23
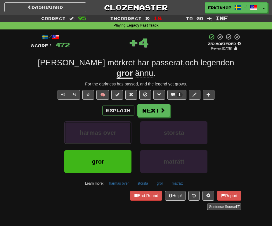
click at [124, 123] on button "harmas över" at bounding box center [97, 132] width 67 height 23
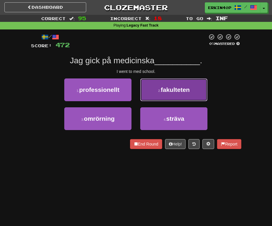
click at [176, 98] on button "2 . fakulteten" at bounding box center [173, 89] width 67 height 23
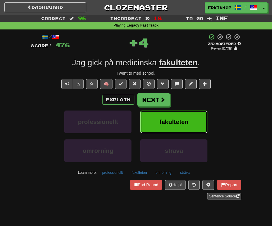
click at [176, 125] on span "fakulteten" at bounding box center [173, 121] width 29 height 7
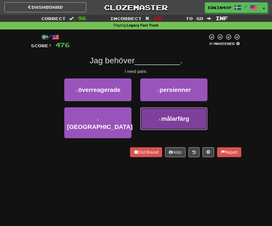
click at [186, 125] on button "4 . målarfärg" at bounding box center [173, 118] width 67 height 23
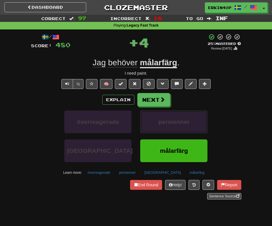
click at [186, 125] on span "persienner" at bounding box center [173, 121] width 31 height 7
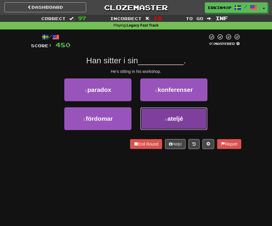
click at [166, 124] on button "4 . ateljé" at bounding box center [173, 118] width 67 height 23
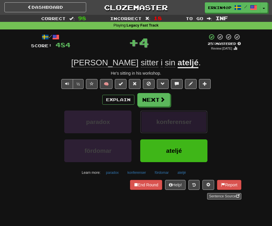
click at [167, 121] on span "konferenser" at bounding box center [173, 121] width 35 height 7
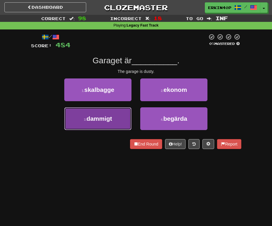
click at [125, 122] on button "3 . dammigt" at bounding box center [97, 118] width 67 height 23
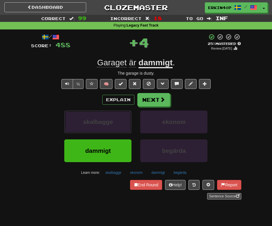
click at [125, 122] on button "skalbagge" at bounding box center [97, 122] width 67 height 23
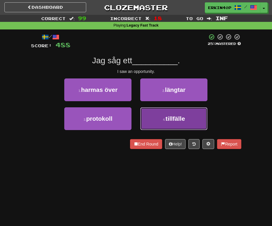
click at [176, 124] on button "4 . tillfälle" at bounding box center [173, 118] width 67 height 23
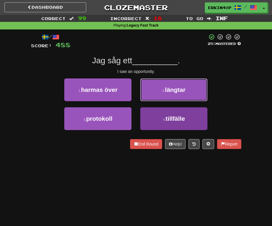
click at [176, 93] on span "längtar" at bounding box center [175, 89] width 20 height 7
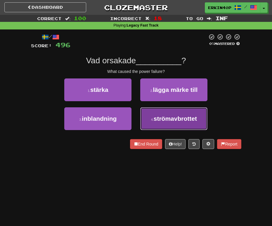
click at [145, 125] on button "4 . strömavbrottet" at bounding box center [173, 118] width 67 height 23
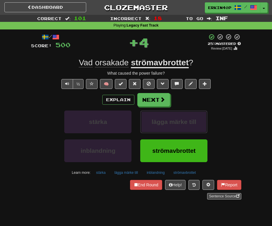
click at [145, 125] on button "lägga märke till" at bounding box center [173, 122] width 67 height 23
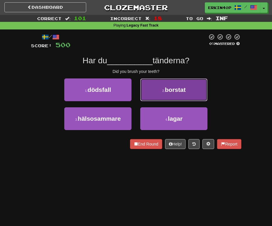
click at [160, 95] on button "2 . borstat" at bounding box center [173, 89] width 67 height 23
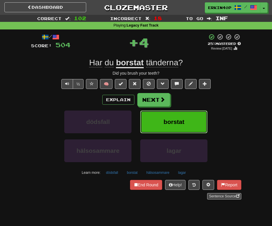
click at [160, 125] on button "borstat" at bounding box center [173, 122] width 67 height 23
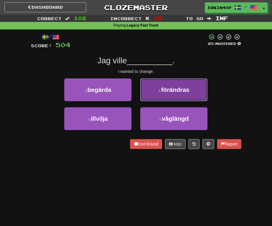
click at [186, 92] on span "förändras" at bounding box center [175, 89] width 28 height 7
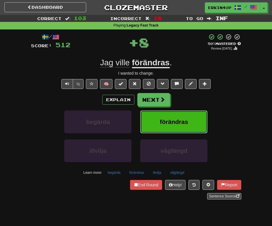
click at [187, 119] on span "förändras" at bounding box center [174, 121] width 28 height 7
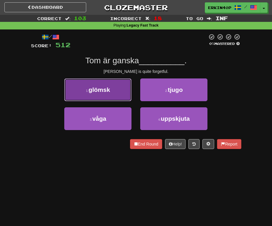
click at [121, 94] on button "1 . glömsk" at bounding box center [97, 89] width 67 height 23
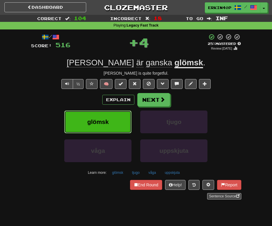
click at [121, 121] on button "glömsk" at bounding box center [97, 122] width 67 height 23
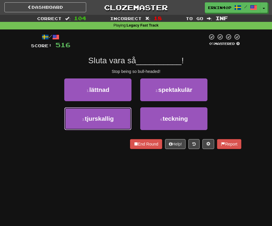
click at [121, 121] on button "3 . tjurskallig" at bounding box center [97, 118] width 67 height 23
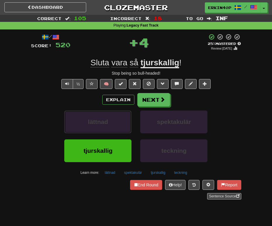
click at [121, 121] on button "lättnad" at bounding box center [97, 122] width 67 height 23
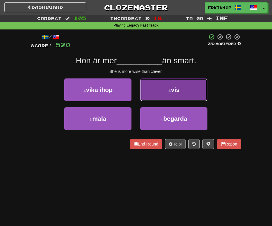
click at [189, 91] on button "2 . vis" at bounding box center [173, 89] width 67 height 23
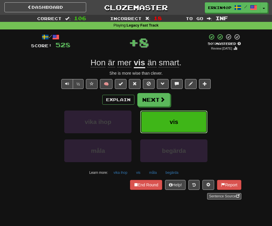
click at [193, 116] on button "vis" at bounding box center [173, 122] width 67 height 23
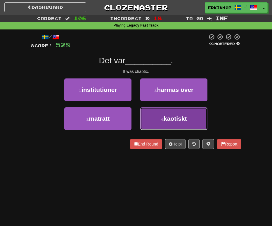
click at [164, 124] on button "4 . kaotiskt" at bounding box center [173, 118] width 67 height 23
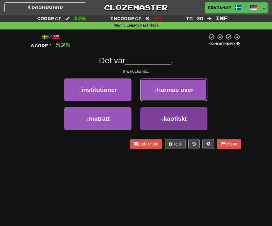
click at [164, 93] on span "harmas över" at bounding box center [175, 89] width 36 height 7
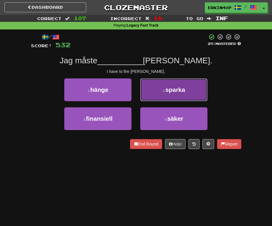
click at [171, 87] on span "sparka" at bounding box center [175, 89] width 20 height 7
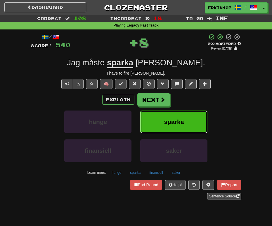
click at [172, 115] on button "sparka" at bounding box center [173, 122] width 67 height 23
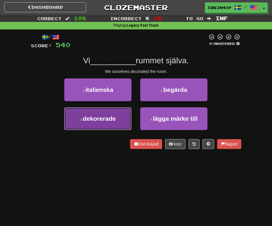
click at [100, 118] on span "dekorerade" at bounding box center [99, 118] width 33 height 7
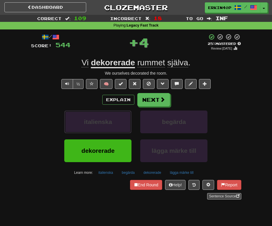
click at [100, 118] on span "italienska" at bounding box center [98, 121] width 28 height 7
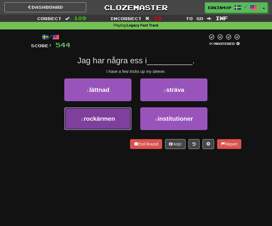
click at [109, 123] on button "3 . rockärmen" at bounding box center [97, 118] width 67 height 23
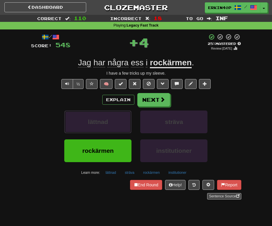
click at [109, 123] on button "lättnad" at bounding box center [97, 122] width 67 height 23
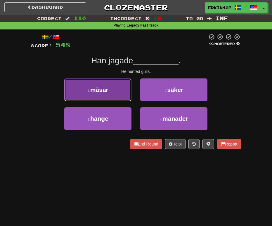
click at [117, 97] on button "1 . måsar" at bounding box center [97, 89] width 67 height 23
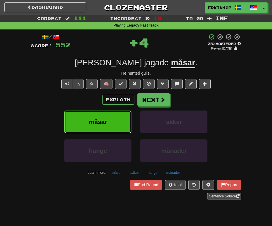
click at [113, 125] on button "måsar" at bounding box center [97, 122] width 67 height 23
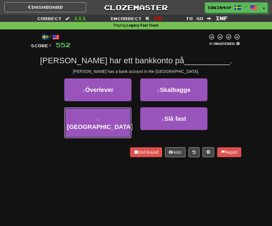
click at [113, 125] on button "3 . Caymanöarna" at bounding box center [97, 122] width 67 height 31
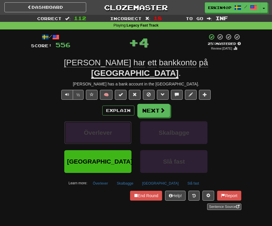
click at [113, 125] on button "Överlever" at bounding box center [97, 132] width 67 height 23
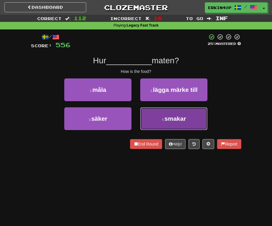
click at [168, 118] on span "smakar" at bounding box center [175, 118] width 22 height 7
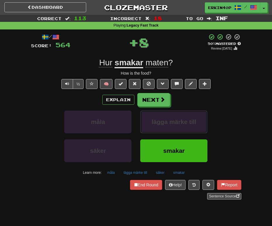
click at [168, 118] on button "lägga märke till" at bounding box center [173, 122] width 67 height 23
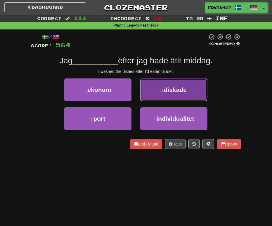
click at [191, 94] on button "2 . diskade" at bounding box center [173, 89] width 67 height 23
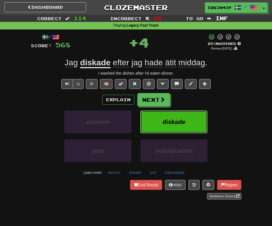
click at [190, 131] on button "diskade" at bounding box center [173, 122] width 67 height 23
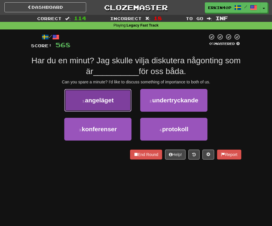
click at [113, 100] on span "angeläget" at bounding box center [99, 100] width 29 height 7
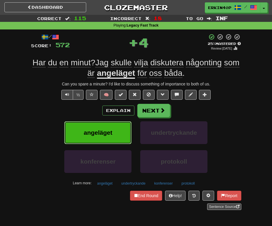
click at [122, 134] on button "angeläget" at bounding box center [97, 132] width 67 height 23
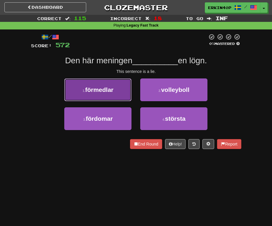
click at [111, 97] on button "1 . förmedlar" at bounding box center [97, 89] width 67 height 23
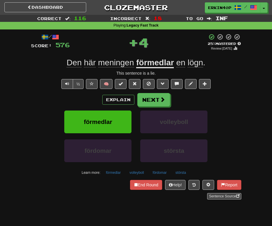
click at [150, 64] on u "förmedlar" at bounding box center [155, 63] width 38 height 10
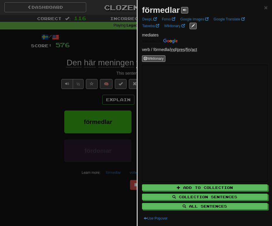
click at [153, 35] on span "mediates" at bounding box center [150, 35] width 17 height 5
click at [151, 37] on div at bounding box center [151, 37] width 0 height 0
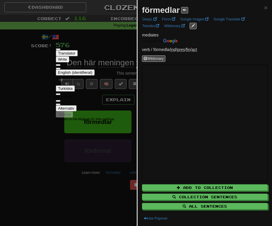
click at [16, 111] on div at bounding box center [136, 113] width 272 height 226
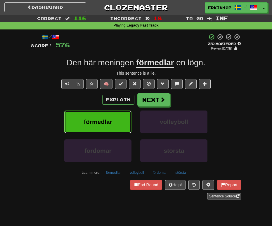
click at [108, 121] on span "förmedlar" at bounding box center [98, 121] width 28 height 7
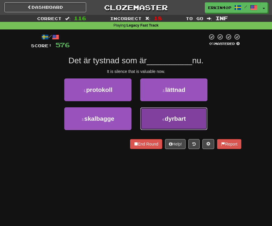
click at [177, 126] on button "4 . dyrbart" at bounding box center [173, 118] width 67 height 23
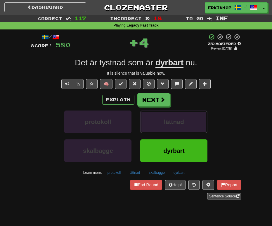
click at [177, 126] on button "lättnad" at bounding box center [173, 122] width 67 height 23
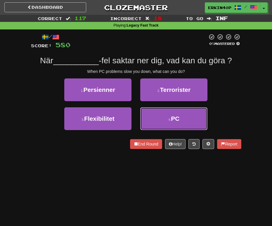
click at [177, 126] on button "4 . PC" at bounding box center [173, 118] width 67 height 23
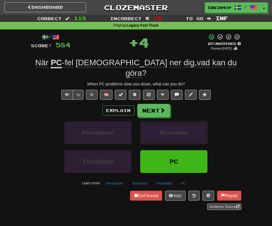
click at [177, 126] on button "Terrorister" at bounding box center [173, 132] width 67 height 23
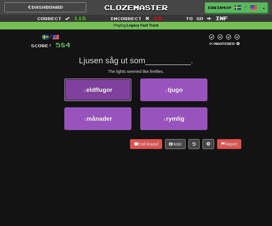
click at [85, 89] on small "1 ." at bounding box center [84, 91] width 3 height 4
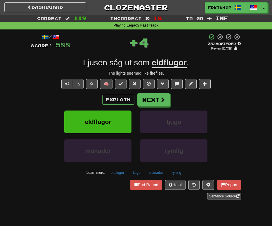
click at [102, 138] on div "eldflugor" at bounding box center [98, 125] width 76 height 29
click at [104, 128] on button "eldflugor" at bounding box center [97, 122] width 67 height 23
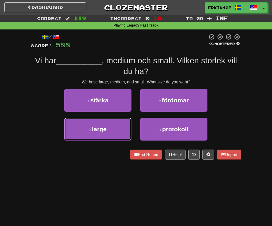
click at [104, 128] on span "large" at bounding box center [99, 129] width 15 height 7
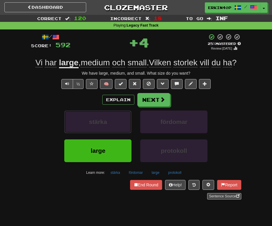
click at [104, 128] on button "stärka" at bounding box center [97, 122] width 67 height 23
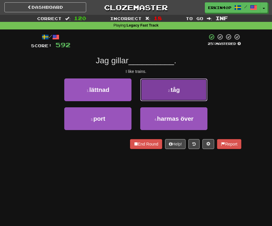
click at [199, 96] on button "2 . tåg" at bounding box center [173, 89] width 67 height 23
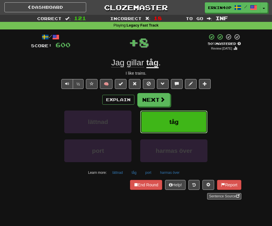
click at [193, 131] on button "tåg" at bounding box center [173, 122] width 67 height 23
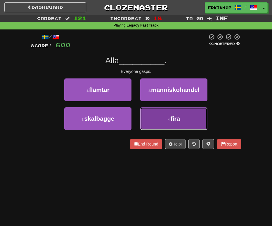
click at [186, 123] on button "4 . fira" at bounding box center [173, 118] width 67 height 23
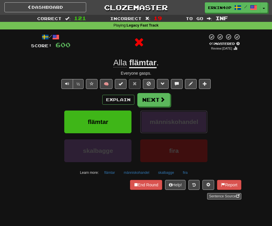
click at [186, 123] on span "människohandel" at bounding box center [174, 121] width 48 height 7
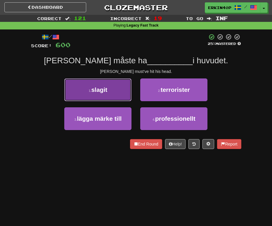
click at [91, 100] on button "1 . slagit" at bounding box center [97, 89] width 67 height 23
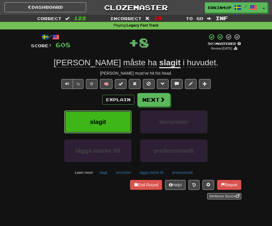
click at [100, 118] on span "slagit" at bounding box center [98, 121] width 16 height 7
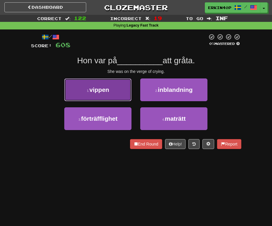
click at [111, 86] on button "1 . vippen" at bounding box center [97, 89] width 67 height 23
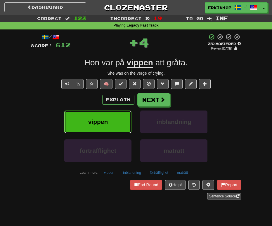
click at [111, 121] on button "vippen" at bounding box center [97, 122] width 67 height 23
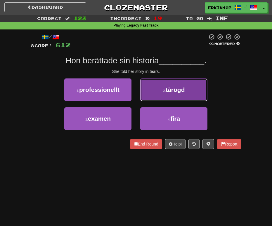
click at [164, 95] on button "2 . tårögd" at bounding box center [173, 89] width 67 height 23
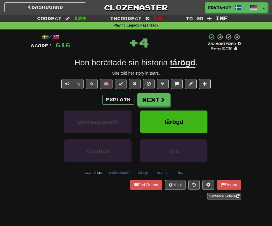
click at [165, 135] on div "tårögd" at bounding box center [174, 125] width 76 height 29
click at [166, 126] on button "tårögd" at bounding box center [173, 122] width 67 height 23
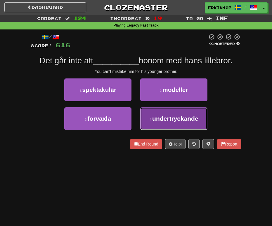
click at [166, 124] on button "4 . undertryckande" at bounding box center [173, 118] width 67 height 23
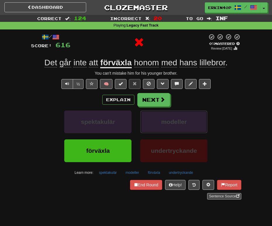
click at [166, 124] on span "modeller" at bounding box center [174, 121] width 26 height 7
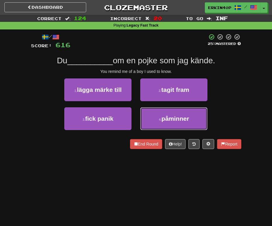
click at [166, 124] on button "4 . påminner" at bounding box center [173, 118] width 67 height 23
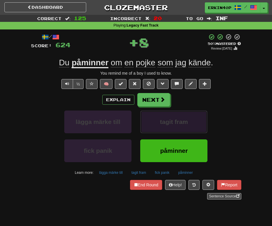
click at [166, 124] on span "tagit fram" at bounding box center [174, 121] width 28 height 7
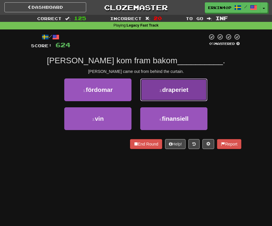
click at [178, 94] on button "2 . draperiet" at bounding box center [173, 89] width 67 height 23
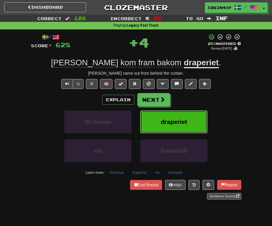
click at [181, 121] on span "draperiet" at bounding box center [174, 121] width 26 height 7
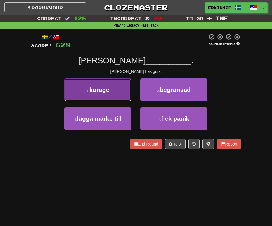
click at [114, 92] on button "1 . kurage" at bounding box center [97, 89] width 67 height 23
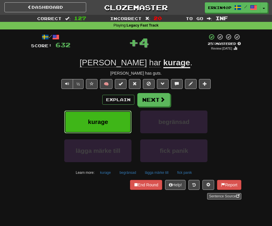
click at [118, 130] on button "kurage" at bounding box center [97, 122] width 67 height 23
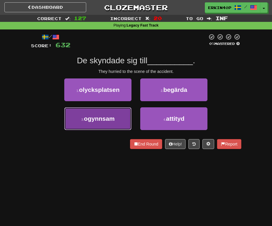
click at [116, 118] on button "3 . ogynnsam" at bounding box center [97, 118] width 67 height 23
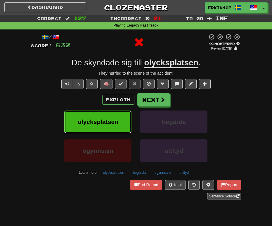
click at [116, 118] on button "olycksplatsen" at bounding box center [97, 122] width 67 height 23
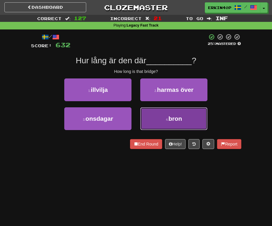
click at [161, 118] on button "4 . bron" at bounding box center [173, 118] width 67 height 23
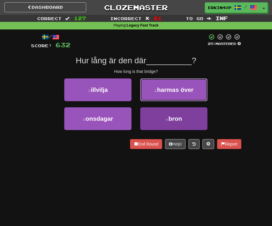
click at [161, 93] on span "harmas över" at bounding box center [175, 89] width 36 height 7
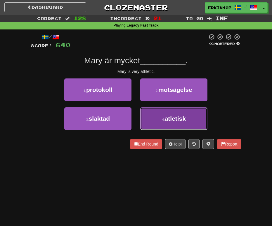
click at [160, 119] on button "4 . atletisk" at bounding box center [173, 118] width 67 height 23
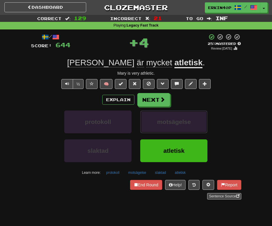
click at [160, 119] on span "motsägelse" at bounding box center [174, 121] width 34 height 7
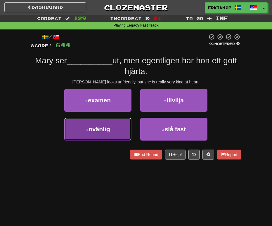
click at [118, 126] on button "3 . ovänlig" at bounding box center [97, 129] width 67 height 23
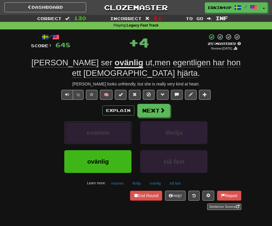
click at [118, 126] on button "examen" at bounding box center [97, 132] width 67 height 23
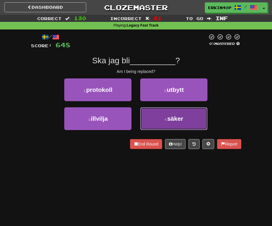
click at [167, 119] on small "4 ." at bounding box center [166, 120] width 3 height 4
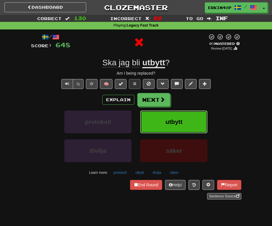
click at [167, 119] on span "utbytt" at bounding box center [173, 121] width 17 height 7
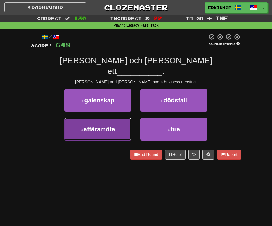
click at [121, 118] on button "3 . affärsmöte" at bounding box center [97, 129] width 67 height 23
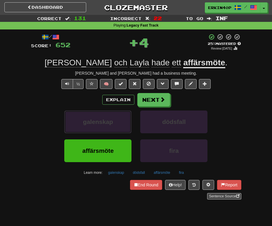
click at [121, 118] on button "galenskap" at bounding box center [97, 122] width 67 height 23
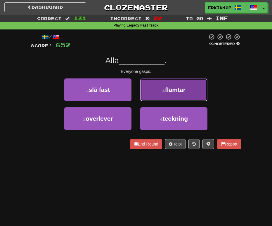
click at [173, 96] on button "2 . flämtar" at bounding box center [173, 89] width 67 height 23
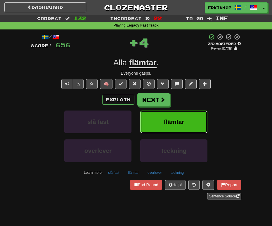
click at [170, 126] on button "flämtar" at bounding box center [173, 122] width 67 height 23
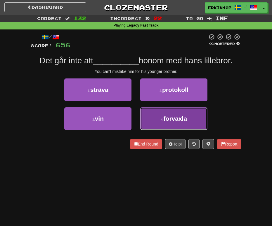
click at [170, 125] on button "4 . förväxla" at bounding box center [173, 118] width 67 height 23
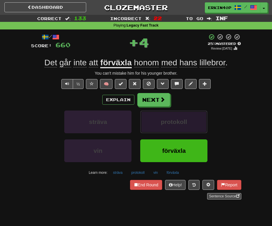
click at [170, 125] on span "protokoll" at bounding box center [174, 121] width 26 height 7
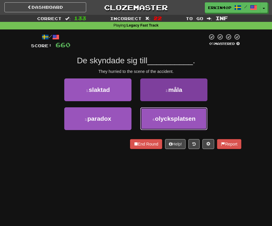
click at [185, 113] on button "4 . olycksplatsen" at bounding box center [173, 118] width 67 height 23
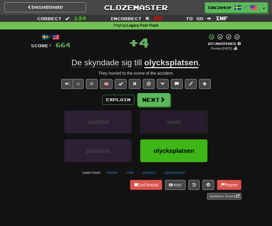
click at [185, 113] on button "måla" at bounding box center [173, 122] width 67 height 23
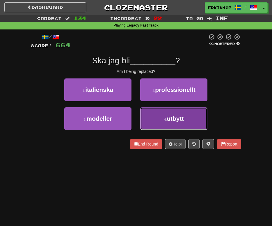
click at [169, 115] on span "utbytt" at bounding box center [175, 118] width 17 height 7
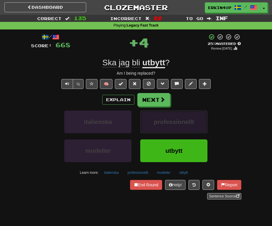
click at [168, 120] on span "professionellt" at bounding box center [174, 121] width 40 height 7
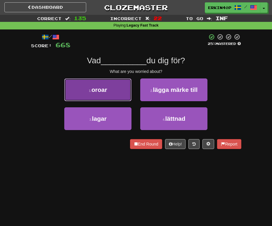
click at [111, 90] on button "1 . oroar" at bounding box center [97, 89] width 67 height 23
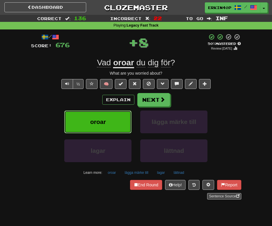
click at [114, 118] on button "oroar" at bounding box center [97, 122] width 67 height 23
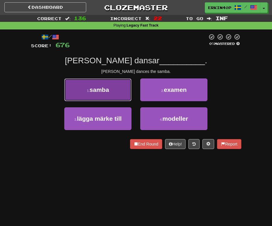
click at [109, 86] on span "samba" at bounding box center [100, 89] width 20 height 7
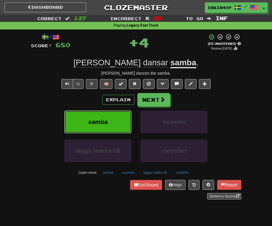
click at [104, 119] on span "samba" at bounding box center [98, 121] width 20 height 7
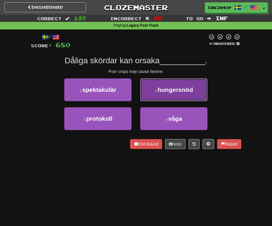
click at [181, 92] on span "hungersnöd" at bounding box center [174, 89] width 35 height 7
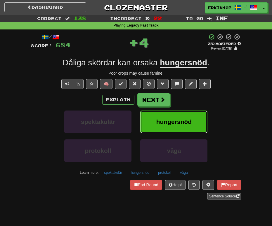
click at [176, 119] on span "hungersnöd" at bounding box center [173, 121] width 35 height 7
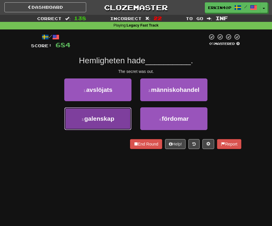
click at [120, 125] on button "3 . galenskap" at bounding box center [97, 118] width 67 height 23
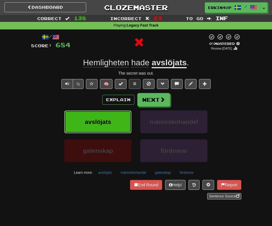
click at [120, 125] on button "avslöjats" at bounding box center [97, 122] width 67 height 23
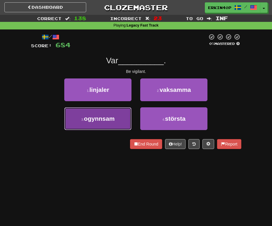
click at [116, 120] on button "3 . ogynnsam" at bounding box center [97, 118] width 67 height 23
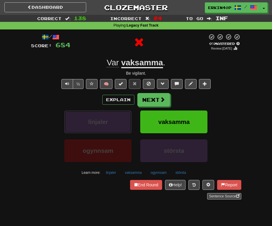
click at [116, 120] on button "linjaler" at bounding box center [97, 122] width 67 height 23
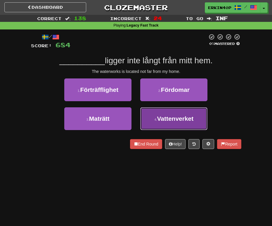
click at [174, 117] on span "Vattenverket" at bounding box center [175, 118] width 36 height 7
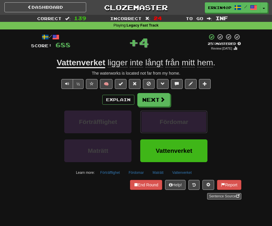
click at [174, 117] on button "Fördomar" at bounding box center [173, 122] width 67 height 23
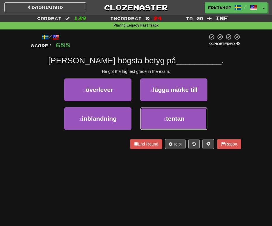
click at [174, 117] on span "tentan" at bounding box center [175, 118] width 18 height 7
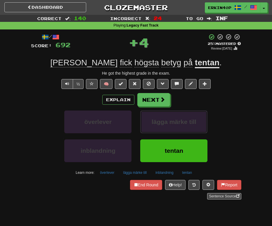
click at [174, 117] on button "lägga märke till" at bounding box center [173, 122] width 67 height 23
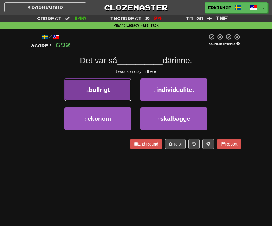
click at [102, 90] on span "bullrigt" at bounding box center [99, 89] width 21 height 7
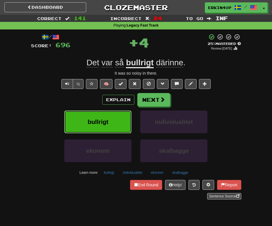
click at [107, 120] on span "bullrigt" at bounding box center [98, 121] width 21 height 7
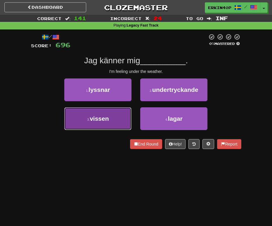
click at [120, 127] on button "3 . vissen" at bounding box center [97, 118] width 67 height 23
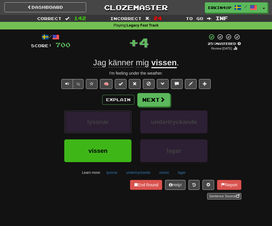
click at [120, 127] on button "lyssnar" at bounding box center [97, 122] width 67 height 23
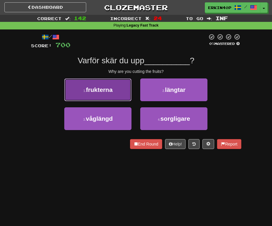
click at [107, 86] on span "frukterna" at bounding box center [99, 89] width 27 height 7
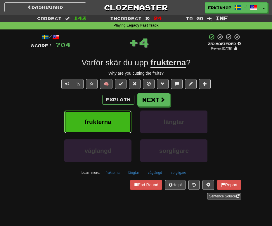
click at [106, 128] on button "frukterna" at bounding box center [97, 122] width 67 height 23
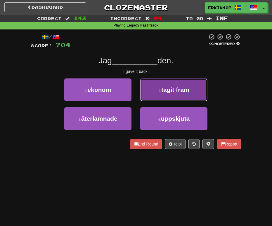
click at [165, 93] on button "2 . tagit fram" at bounding box center [173, 89] width 67 height 23
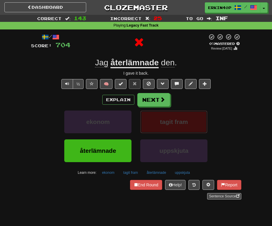
click at [163, 129] on button "tagit fram" at bounding box center [173, 122] width 67 height 23
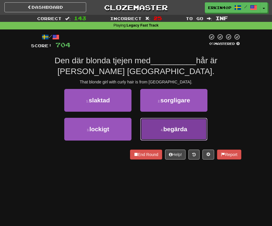
click at [160, 132] on small "4 ." at bounding box center [161, 130] width 3 height 4
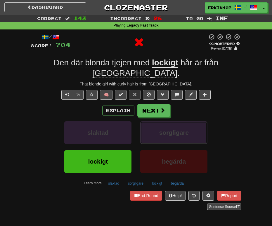
click at [160, 132] on button "sorgligare" at bounding box center [173, 132] width 67 height 23
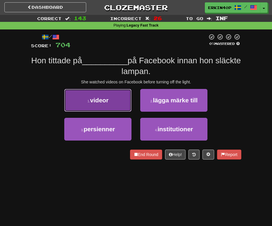
click at [111, 100] on button "1 . videor" at bounding box center [97, 100] width 67 height 23
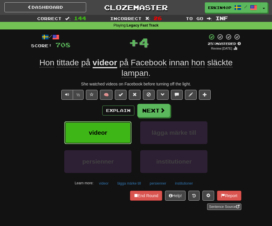
click at [107, 132] on button "videor" at bounding box center [97, 132] width 67 height 23
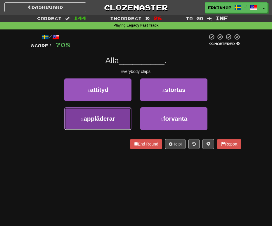
click at [124, 123] on button "3 . applåderar" at bounding box center [97, 118] width 67 height 23
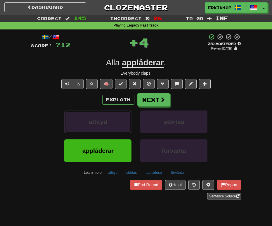
click at [124, 123] on button "attityd" at bounding box center [97, 122] width 67 height 23
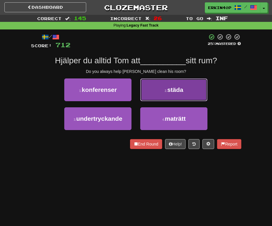
click at [169, 88] on span "städa" at bounding box center [175, 89] width 16 height 7
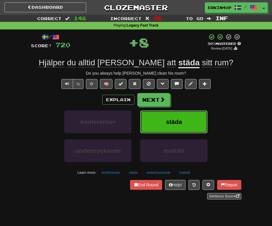
click at [167, 121] on span "städa" at bounding box center [174, 121] width 16 height 7
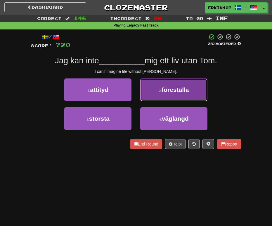
click at [169, 90] on span "föreställa" at bounding box center [174, 89] width 27 height 7
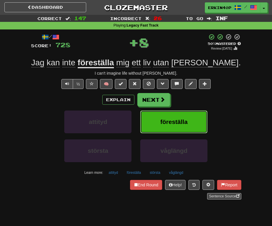
click at [165, 127] on button "föreställa" at bounding box center [173, 122] width 67 height 23
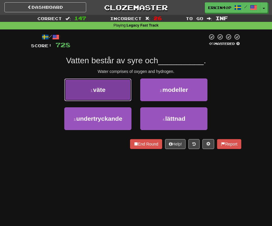
click at [107, 90] on button "1 . väte" at bounding box center [97, 89] width 67 height 23
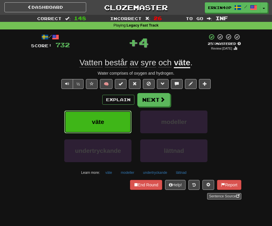
click at [118, 123] on button "väte" at bounding box center [97, 122] width 67 height 23
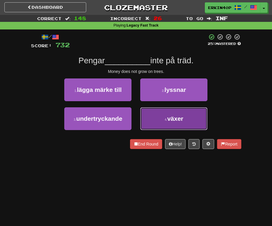
click at [156, 121] on button "4 . växer" at bounding box center [173, 118] width 67 height 23
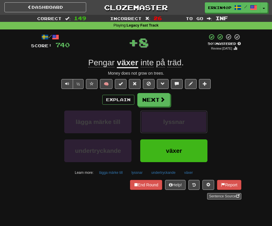
click at [156, 121] on button "lyssnar" at bounding box center [173, 122] width 67 height 23
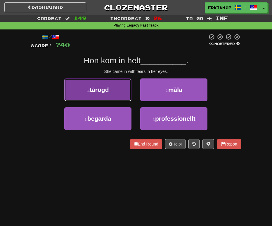
click at [123, 86] on button "1 . tårögd" at bounding box center [97, 89] width 67 height 23
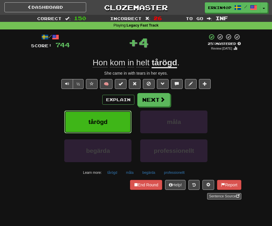
click at [118, 117] on button "tårögd" at bounding box center [97, 122] width 67 height 23
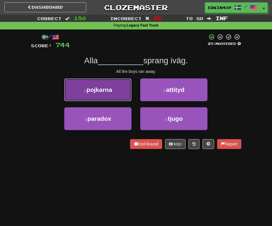
click at [115, 91] on button "1 . pojkarna" at bounding box center [97, 89] width 67 height 23
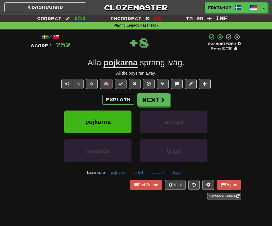
click at [110, 137] on div "pojkarna" at bounding box center [98, 125] width 76 height 29
click at [113, 125] on button "pojkarna" at bounding box center [97, 122] width 67 height 23
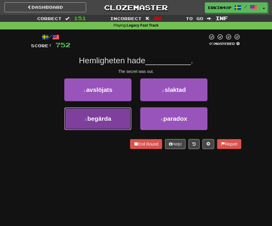
click at [110, 118] on span "begärda" at bounding box center [99, 118] width 24 height 7
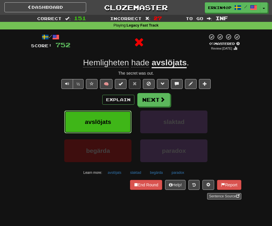
click at [110, 118] on button "avslöjats" at bounding box center [97, 122] width 67 height 23
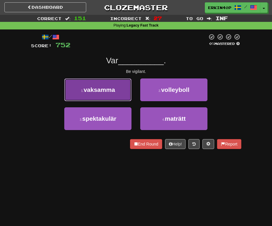
click at [116, 93] on button "1 . vaksamma" at bounding box center [97, 89] width 67 height 23
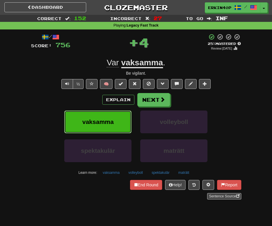
click at [118, 128] on button "vaksamma" at bounding box center [97, 122] width 67 height 23
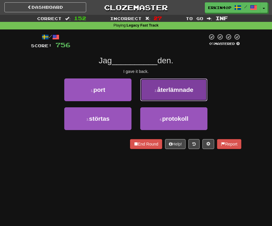
click at [169, 87] on span "återlämnade" at bounding box center [175, 89] width 36 height 7
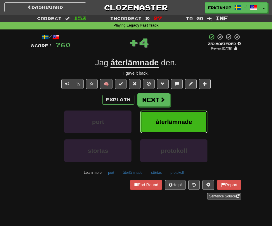
click at [174, 124] on span "återlämnade" at bounding box center [174, 121] width 36 height 7
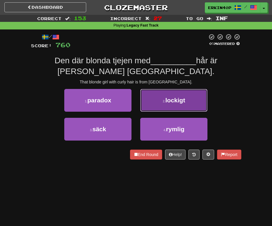
click at [161, 99] on button "2 . lockigt" at bounding box center [173, 100] width 67 height 23
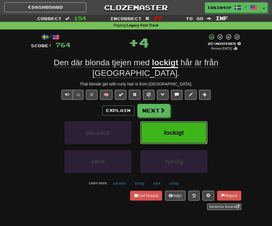
click at [161, 129] on button "lockigt" at bounding box center [173, 132] width 67 height 23
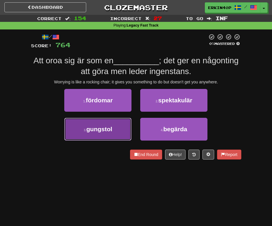
click at [112, 132] on button "3 . gungstol" at bounding box center [97, 129] width 67 height 23
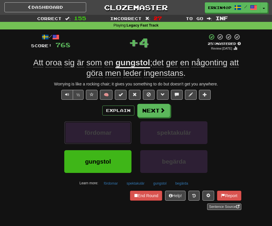
click at [112, 132] on button "fördomar" at bounding box center [97, 132] width 67 height 23
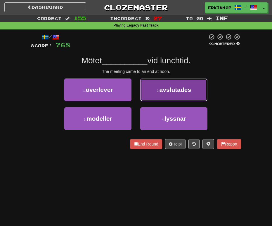
click at [157, 89] on small "2 ." at bounding box center [158, 91] width 3 height 4
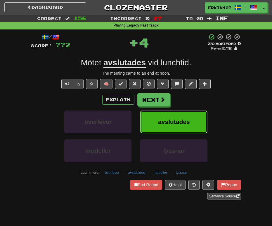
click at [170, 121] on span "avslutades" at bounding box center [174, 121] width 32 height 7
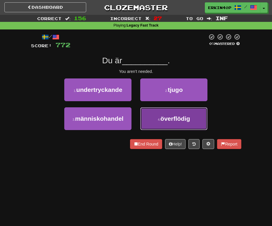
click at [159, 126] on button "4 . överflödig" at bounding box center [173, 118] width 67 height 23
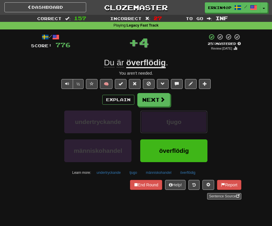
click at [159, 126] on button "tjugo" at bounding box center [173, 122] width 67 height 23
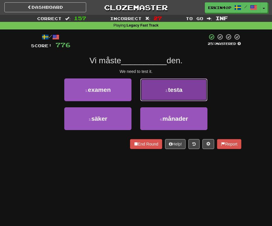
click at [160, 91] on button "2 . testa" at bounding box center [173, 89] width 67 height 23
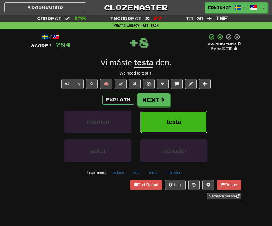
click at [166, 120] on button "testa" at bounding box center [173, 122] width 67 height 23
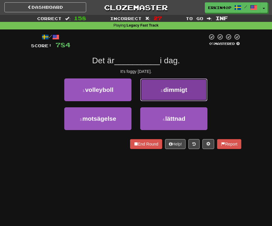
click at [168, 99] on button "2 . dimmigt" at bounding box center [173, 89] width 67 height 23
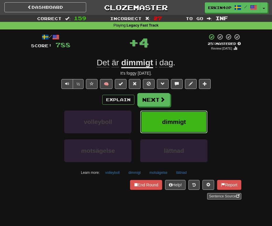
click at [172, 119] on span "dimmigt" at bounding box center [174, 121] width 24 height 7
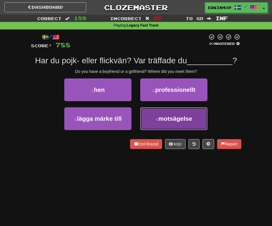
click at [160, 121] on span "motsägelse" at bounding box center [175, 118] width 34 height 7
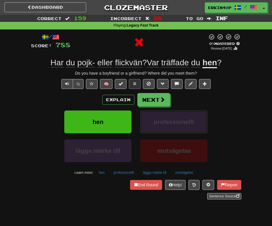
click at [160, 121] on span "professionellt" at bounding box center [174, 121] width 40 height 7
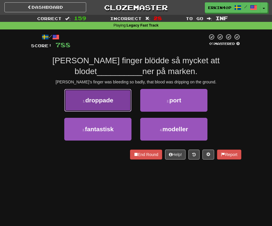
click at [114, 104] on button "1 . droppade" at bounding box center [97, 100] width 67 height 23
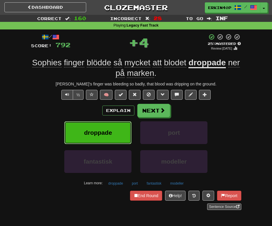
click at [114, 131] on button "droppade" at bounding box center [97, 132] width 67 height 23
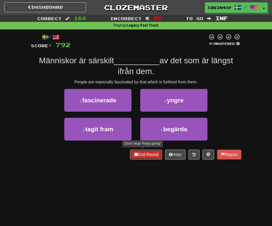
click at [142, 153] on button "End Round" at bounding box center [146, 155] width 32 height 10
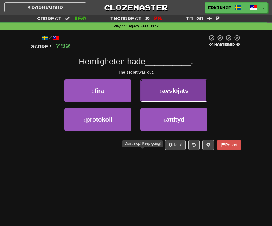
click at [163, 86] on button "2 . avslöjats" at bounding box center [173, 90] width 67 height 23
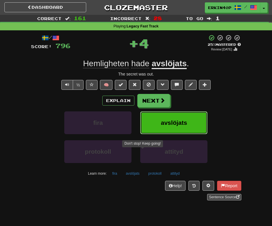
click at [162, 123] on span "avslöjats" at bounding box center [174, 122] width 26 height 7
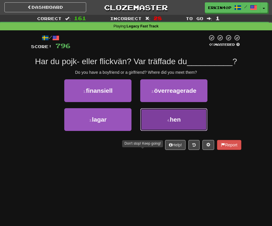
click at [152, 118] on button "4 . hen" at bounding box center [173, 119] width 67 height 23
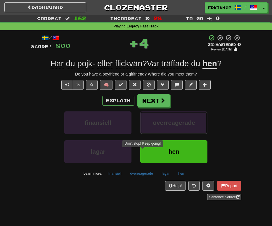
click at [152, 118] on button "överreagerade" at bounding box center [173, 122] width 67 height 23
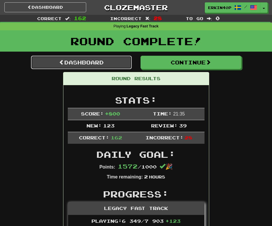
click at [115, 60] on link "Dashboard" at bounding box center [81, 62] width 101 height 13
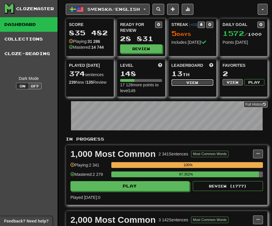
click at [183, 81] on button "View" at bounding box center [192, 82] width 42 height 6
select select "**********"
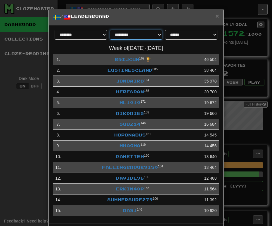
click at [146, 37] on select "**********" at bounding box center [136, 35] width 52 height 10
select select "********"
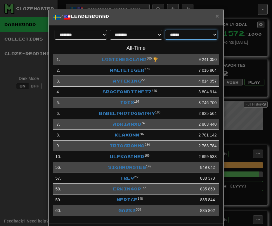
click at [182, 32] on select "**********" at bounding box center [191, 35] width 52 height 10
select select "**********"
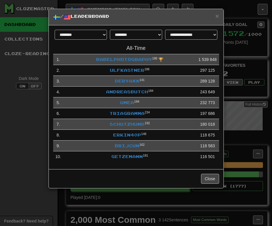
click at [49, 117] on div "**********" at bounding box center [136, 97] width 174 height 144
click at [31, 115] on div "**********" at bounding box center [136, 113] width 272 height 226
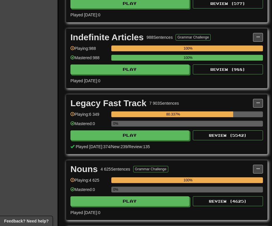
scroll to position [911, 0]
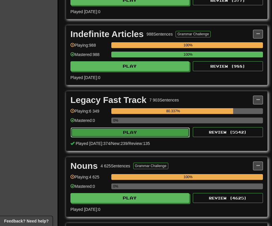
click at [121, 134] on button "Play" at bounding box center [130, 132] width 119 height 10
select select "********"
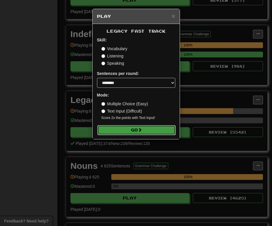
click at [146, 128] on button "Go" at bounding box center [136, 130] width 78 height 10
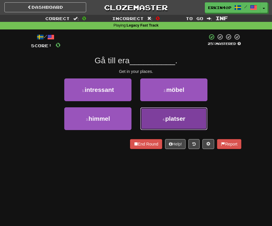
click at [154, 125] on button "4 . platser" at bounding box center [173, 118] width 67 height 23
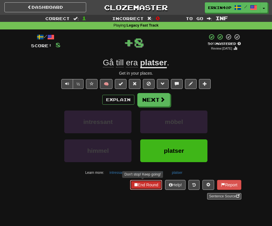
click at [147, 184] on button "End Round" at bounding box center [146, 185] width 32 height 10
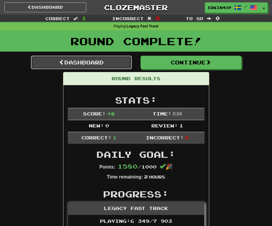
click at [104, 63] on link "Dashboard" at bounding box center [81, 62] width 101 height 13
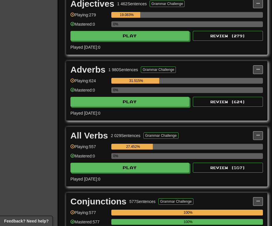
scroll to position [925, 0]
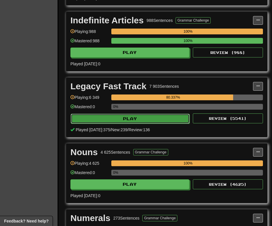
click at [148, 122] on button "Play" at bounding box center [130, 119] width 119 height 10
select select "********"
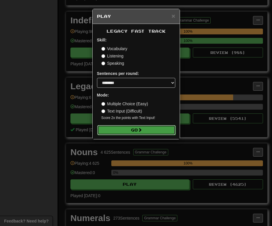
click at [149, 132] on button "Go" at bounding box center [136, 130] width 78 height 10
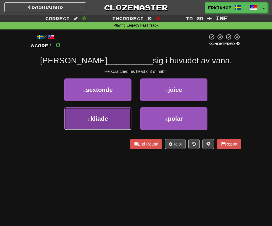
click at [111, 120] on button "3 . kliade" at bounding box center [97, 118] width 67 height 23
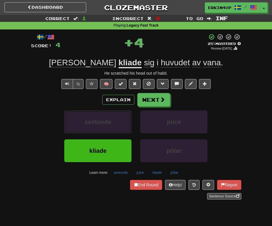
click at [111, 120] on span "sextonde" at bounding box center [97, 121] width 27 height 7
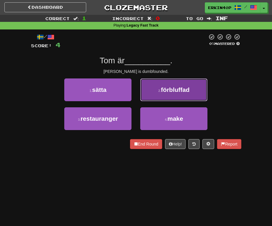
click at [160, 94] on button "2 . förbluffad" at bounding box center [173, 89] width 67 height 23
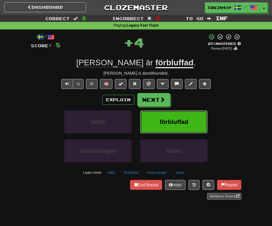
click at [167, 129] on button "förbluffad" at bounding box center [173, 122] width 67 height 23
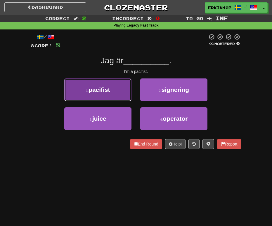
click at [110, 93] on button "1 . pacifist" at bounding box center [97, 89] width 67 height 23
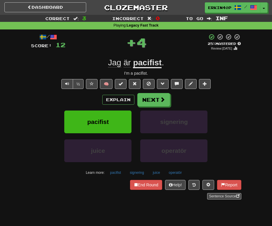
click at [112, 134] on div "pacifist" at bounding box center [98, 125] width 76 height 29
click at [112, 125] on button "pacifist" at bounding box center [97, 122] width 67 height 23
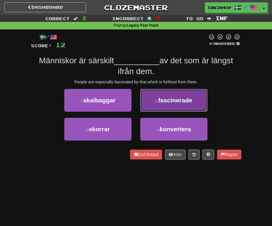
click at [165, 105] on button "2 . fascinerade" at bounding box center [173, 100] width 67 height 23
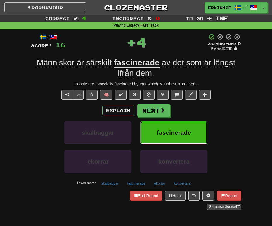
click at [169, 136] on span "fascinerade" at bounding box center [174, 132] width 34 height 7
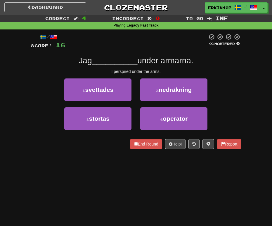
click at [123, 70] on div "I perspired under the arms." at bounding box center [136, 72] width 210 height 6
click at [123, 74] on div at bounding box center [123, 74] width 0 height 0
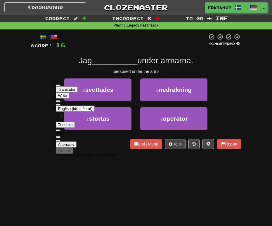
click at [112, 45] on div at bounding box center [136, 42] width 142 height 16
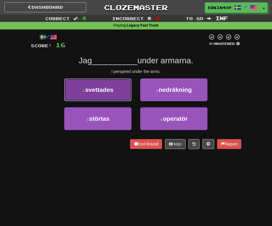
click at [111, 90] on span "svettades" at bounding box center [99, 89] width 28 height 7
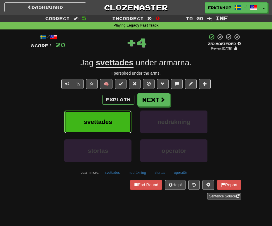
click at [109, 124] on span "svettades" at bounding box center [98, 121] width 28 height 7
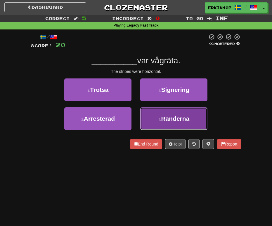
click at [170, 123] on button "4 . Ränderna" at bounding box center [173, 118] width 67 height 23
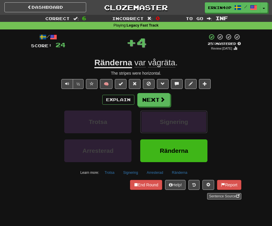
click at [170, 123] on span "Signering" at bounding box center [174, 121] width 28 height 7
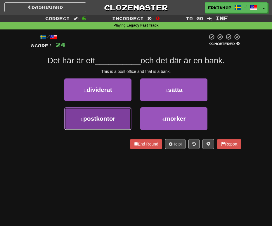
click at [109, 115] on span "postkontor" at bounding box center [99, 118] width 32 height 7
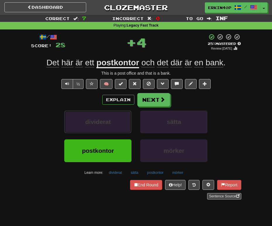
click at [109, 115] on button "dividerat" at bounding box center [97, 122] width 67 height 23
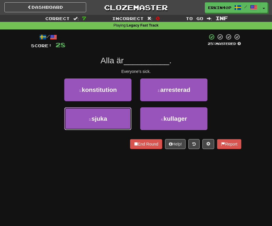
click at [109, 115] on button "3 . sjuka" at bounding box center [97, 118] width 67 height 23
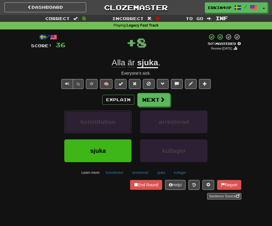
click at [109, 115] on button "konstitution" at bounding box center [97, 122] width 67 height 23
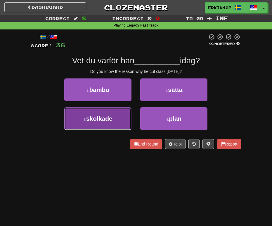
click at [118, 120] on button "3 . skolkade" at bounding box center [97, 118] width 67 height 23
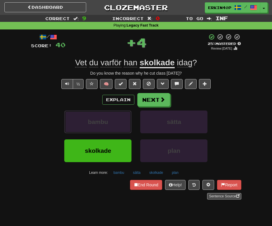
click at [118, 120] on button "bambu" at bounding box center [97, 122] width 67 height 23
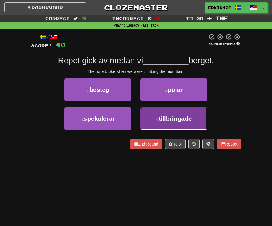
click at [157, 116] on button "4 . tillbringade" at bounding box center [173, 118] width 67 height 23
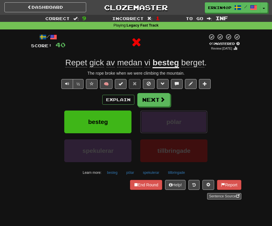
click at [157, 116] on button "pölar" at bounding box center [173, 122] width 67 height 23
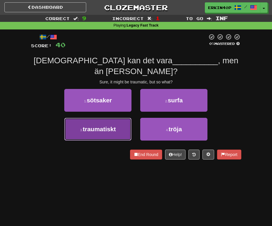
click at [118, 118] on button "3 . traumatiskt" at bounding box center [97, 129] width 67 height 23
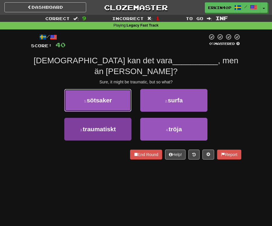
click at [118, 112] on button "1 . sötsaker" at bounding box center [97, 100] width 67 height 23
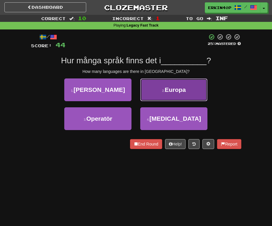
click at [172, 97] on button "2 . Europa" at bounding box center [173, 89] width 67 height 23
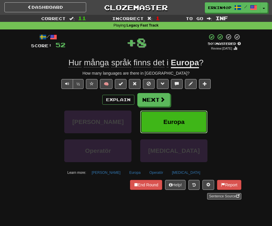
click at [174, 124] on span "Europa" at bounding box center [173, 121] width 21 height 7
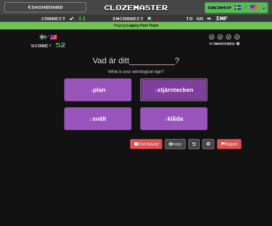
click at [178, 98] on button "2 . stjärntecken" at bounding box center [173, 89] width 67 height 23
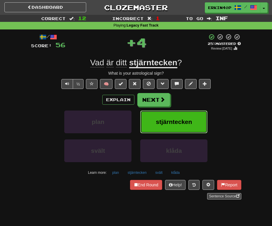
click at [179, 121] on span "stjärntecken" at bounding box center [174, 121] width 36 height 7
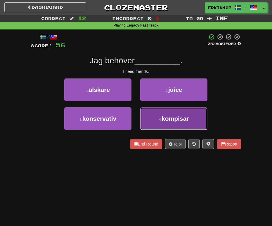
click at [160, 118] on small "4 ." at bounding box center [160, 120] width 3 height 4
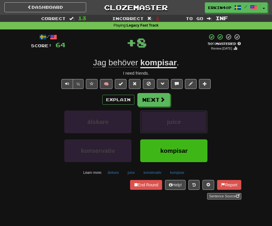
click at [160, 118] on button "juice" at bounding box center [173, 122] width 67 height 23
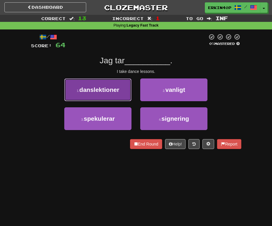
click at [116, 92] on span "danslektioner" at bounding box center [99, 89] width 40 height 7
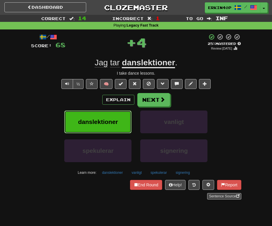
click at [109, 119] on span "danslektioner" at bounding box center [98, 121] width 40 height 7
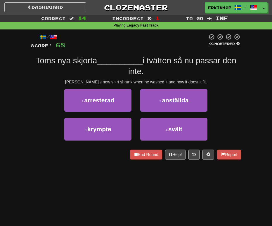
click at [114, 82] on div "Tom's new shirt shrunk when he washed it and now it doesn't fit." at bounding box center [136, 82] width 210 height 6
click at [111, 84] on div at bounding box center [111, 84] width 0 height 0
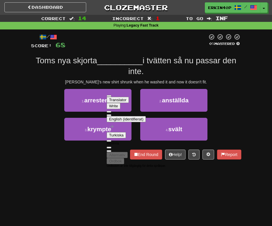
click at [121, 81] on div "Tom's new shirt shrunk when he washed it and now it doesn't fit." at bounding box center [136, 82] width 210 height 6
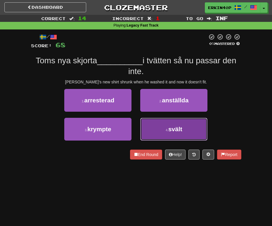
click at [178, 134] on button "4 . svält" at bounding box center [173, 129] width 67 height 23
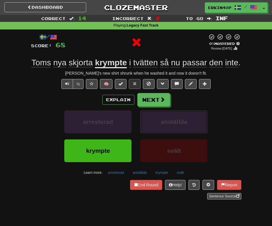
click at [178, 125] on span "anställda" at bounding box center [173, 121] width 27 height 7
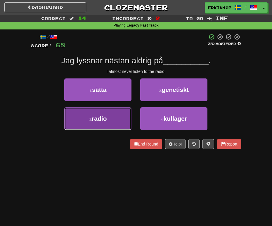
click at [116, 127] on button "3 . radio" at bounding box center [97, 118] width 67 height 23
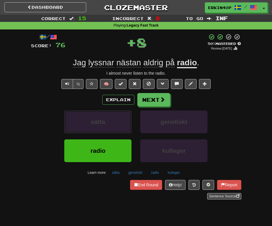
click at [116, 127] on button "sätta" at bounding box center [97, 122] width 67 height 23
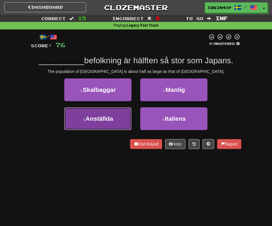
click at [120, 117] on button "3 . Anställda" at bounding box center [97, 118] width 67 height 23
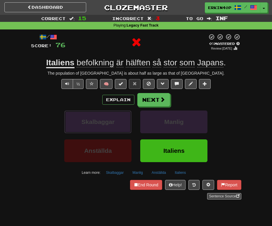
click at [120, 117] on button "Skalbaggar" at bounding box center [97, 122] width 67 height 23
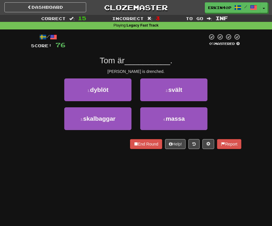
click at [141, 71] on div "Tom is drenched." at bounding box center [136, 72] width 210 height 6
click at [143, 74] on div at bounding box center [143, 74] width 0 height 0
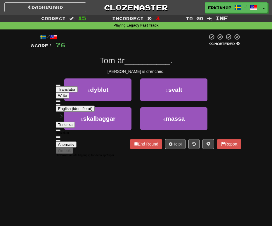
click at [200, 69] on div "Tom is drenched." at bounding box center [136, 72] width 210 height 6
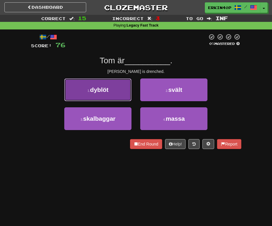
click at [113, 89] on button "1 . dyblöt" at bounding box center [97, 89] width 67 height 23
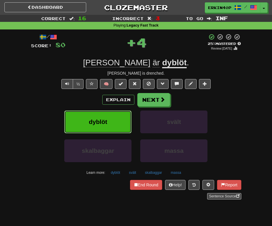
click at [107, 121] on button "dyblöt" at bounding box center [97, 122] width 67 height 23
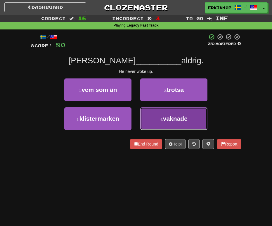
click at [178, 127] on button "4 . vaknade" at bounding box center [173, 118] width 67 height 23
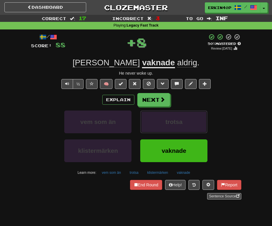
click at [178, 127] on button "trotsa" at bounding box center [173, 122] width 67 height 23
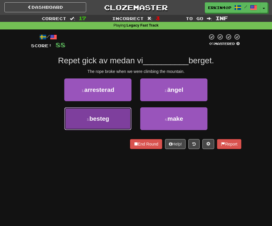
click at [122, 110] on button "3 . besteg" at bounding box center [97, 118] width 67 height 23
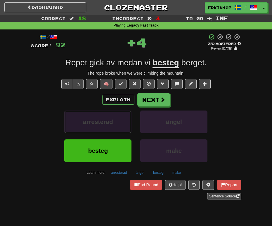
click at [120, 115] on button "arresterad" at bounding box center [97, 122] width 67 height 23
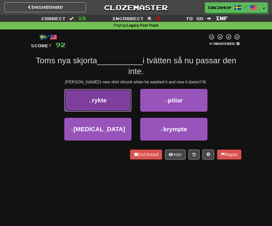
click at [117, 102] on button "1 . rykte" at bounding box center [97, 100] width 67 height 23
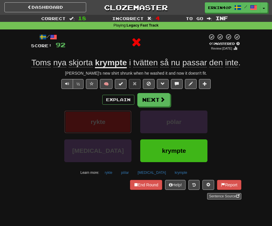
click at [121, 127] on button "rykte" at bounding box center [97, 122] width 67 height 23
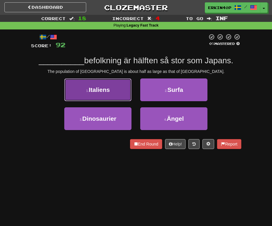
click at [113, 92] on button "1 . Italiens" at bounding box center [97, 89] width 67 height 23
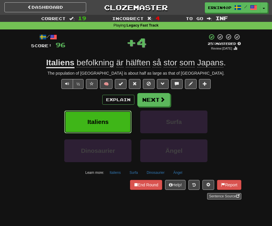
click at [116, 119] on button "Italiens" at bounding box center [97, 122] width 67 height 23
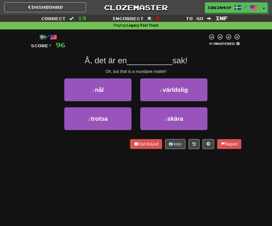
click at [141, 73] on div "Oh, but that is a mundane matter!" at bounding box center [136, 72] width 210 height 6
click at [145, 71] on div "Oh, but that is a mundane matter!" at bounding box center [136, 72] width 210 height 6
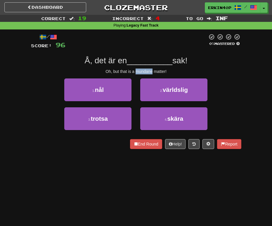
click at [145, 74] on div at bounding box center [145, 74] width 0 height 0
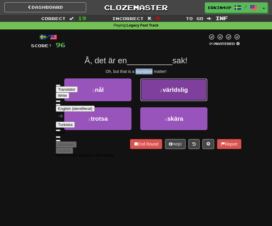
click at [196, 78] on button "2 . världslig" at bounding box center [173, 89] width 67 height 23
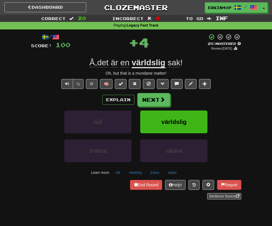
click at [187, 110] on div "Explain Next nål världslig trotsa skära Learn more: nål världslig trotsa skära" at bounding box center [136, 135] width 210 height 84
click at [187, 119] on button "världslig" at bounding box center [173, 122] width 67 height 23
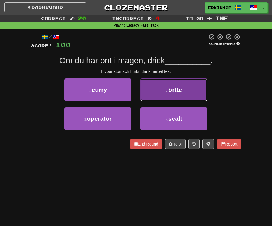
click at [175, 96] on button "2 . örtte" at bounding box center [173, 89] width 67 height 23
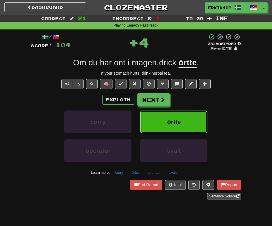
click at [175, 120] on span "örtte" at bounding box center [174, 121] width 14 height 7
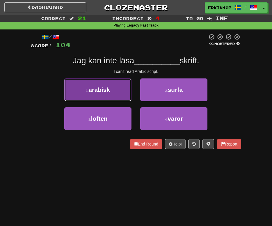
click at [114, 90] on button "1 . arabisk" at bounding box center [97, 89] width 67 height 23
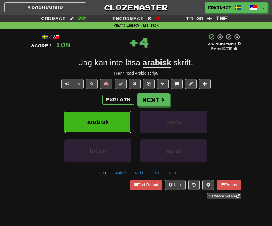
click at [118, 124] on button "arabisk" at bounding box center [97, 122] width 67 height 23
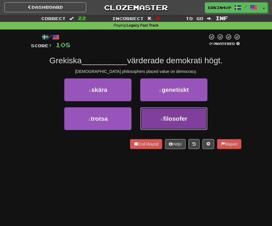
click at [163, 120] on small "4 ." at bounding box center [161, 120] width 3 height 4
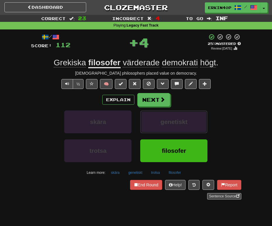
click at [163, 120] on span "genetiskt" at bounding box center [173, 121] width 27 height 7
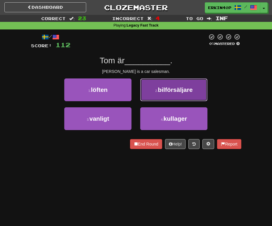
click at [159, 96] on button "2 . bilförsäljare" at bounding box center [173, 89] width 67 height 23
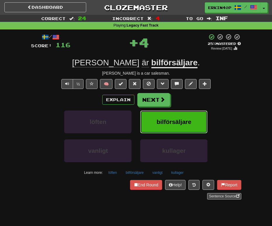
click at [158, 120] on span "bilförsäljare" at bounding box center [173, 121] width 35 height 7
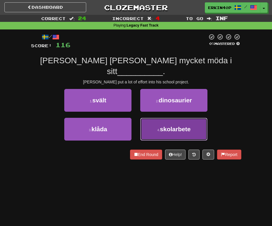
click at [160, 118] on button "4 . skolarbete" at bounding box center [173, 129] width 67 height 23
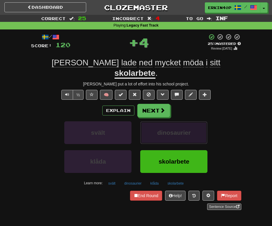
click at [160, 121] on button "dinosaurier" at bounding box center [173, 132] width 67 height 23
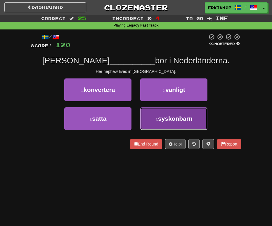
click at [163, 122] on button "4 . syskonbarn" at bounding box center [173, 118] width 67 height 23
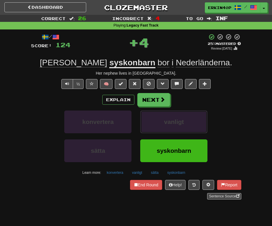
click at [163, 122] on button "vanligt" at bounding box center [173, 122] width 67 height 23
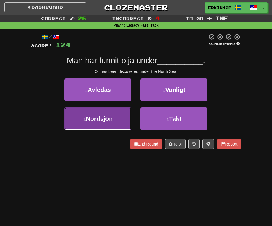
click at [112, 115] on span "Nordsjön" at bounding box center [99, 118] width 27 height 7
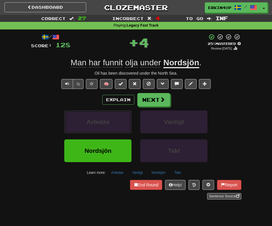
click at [112, 115] on button "Avledas" at bounding box center [97, 122] width 67 height 23
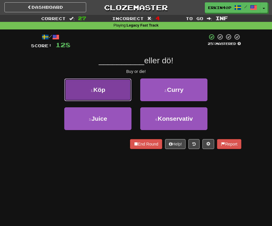
click at [104, 93] on button "1 . Köp" at bounding box center [97, 89] width 67 height 23
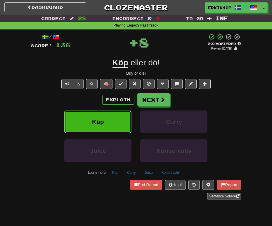
click at [109, 129] on button "Köp" at bounding box center [97, 122] width 67 height 23
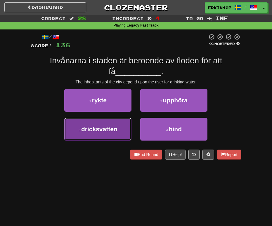
click at [104, 127] on span "dricksvatten" at bounding box center [99, 129] width 36 height 7
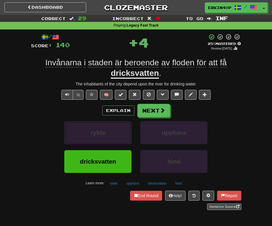
click at [104, 127] on button "rykte" at bounding box center [97, 132] width 67 height 23
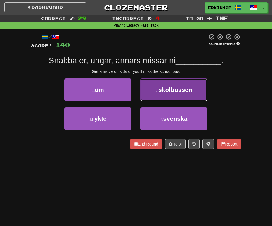
click at [161, 97] on button "2 . skolbussen" at bounding box center [173, 89] width 67 height 23
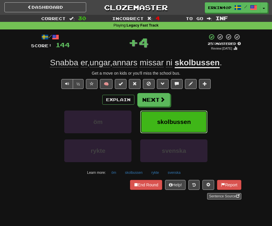
click at [160, 120] on span "skolbussen" at bounding box center [174, 121] width 34 height 7
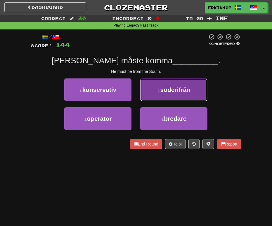
click at [178, 97] on button "2 . söderifrån" at bounding box center [173, 89] width 67 height 23
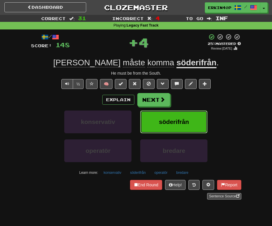
click at [178, 132] on button "söderifrån" at bounding box center [173, 122] width 67 height 23
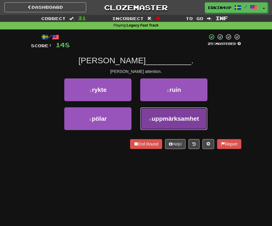
click at [177, 119] on span "uppmärksamhet" at bounding box center [174, 118] width 47 height 7
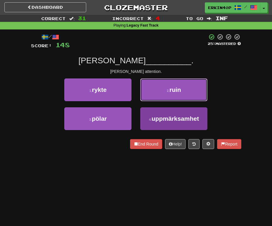
click at [177, 93] on span "ruin" at bounding box center [175, 89] width 12 height 7
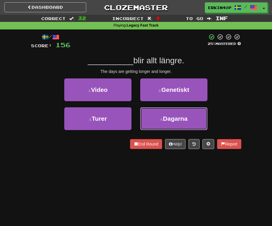
click at [177, 119] on span "Dagarna" at bounding box center [175, 118] width 25 height 7
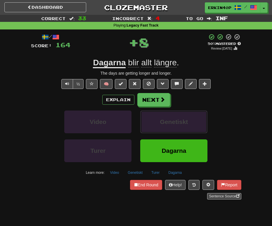
click at [177, 119] on span "Genetiskt" at bounding box center [174, 121] width 28 height 7
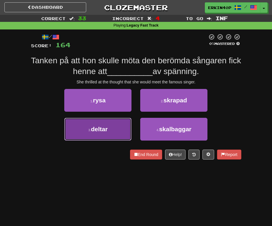
click at [113, 130] on button "3 . deltar" at bounding box center [97, 129] width 67 height 23
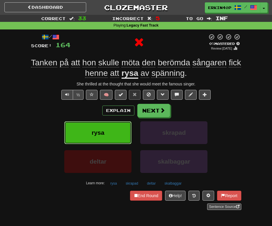
click at [113, 130] on button "rysa" at bounding box center [97, 132] width 67 height 23
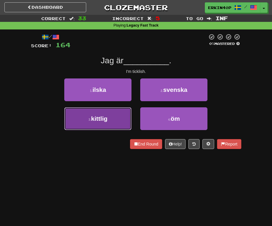
click at [116, 120] on button "3 . kittlig" at bounding box center [97, 118] width 67 height 23
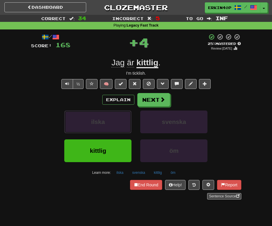
click at [116, 120] on button "ilska" at bounding box center [97, 122] width 67 height 23
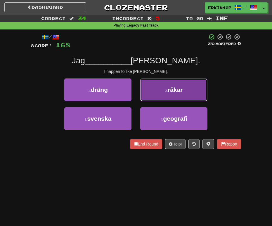
click at [194, 89] on button "2 . råkar" at bounding box center [173, 89] width 67 height 23
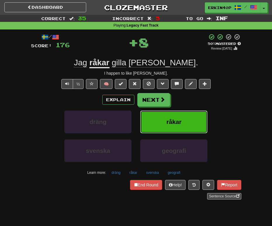
click at [186, 123] on button "råkar" at bounding box center [173, 122] width 67 height 23
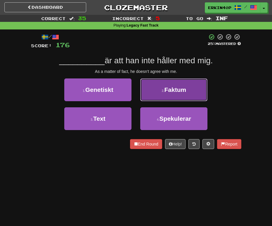
click at [183, 96] on button "2 . Faktum" at bounding box center [173, 89] width 67 height 23
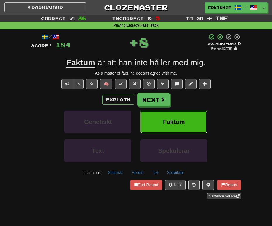
click at [181, 121] on span "Faktum" at bounding box center [174, 121] width 22 height 7
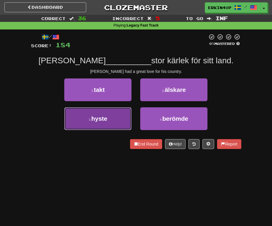
click at [109, 113] on button "3 . hyste" at bounding box center [97, 118] width 67 height 23
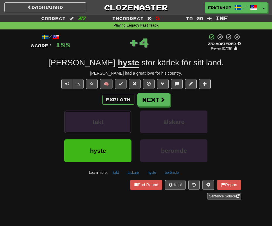
click at [109, 113] on button "takt" at bounding box center [97, 122] width 67 height 23
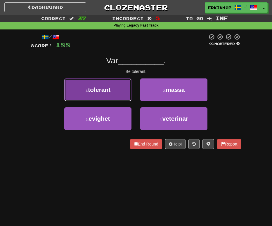
click at [113, 100] on button "1 . tolerant" at bounding box center [97, 89] width 67 height 23
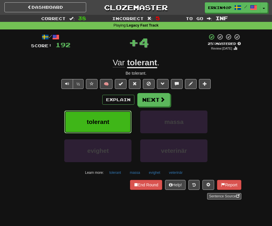
click at [115, 122] on button "tolerant" at bounding box center [97, 122] width 67 height 23
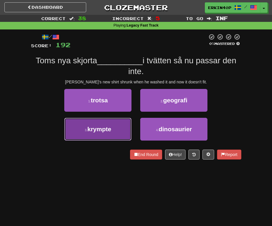
click at [115, 122] on button "3 . krympte" at bounding box center [97, 129] width 67 height 23
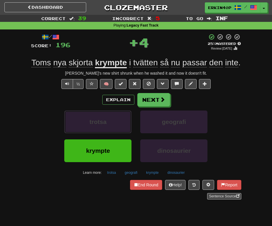
click at [115, 122] on button "trotsa" at bounding box center [97, 122] width 67 height 23
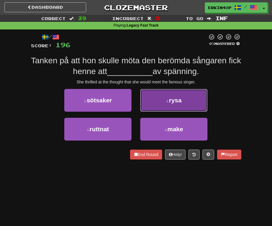
click at [156, 109] on button "2 . rysa" at bounding box center [173, 100] width 67 height 23
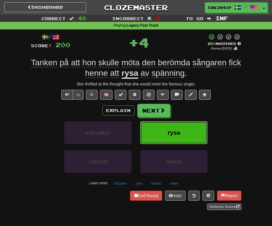
click at [160, 138] on button "rysa" at bounding box center [173, 132] width 67 height 23
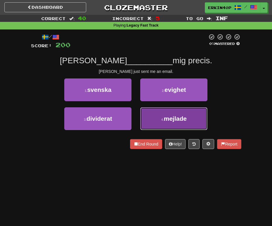
click at [167, 118] on span "mejlade" at bounding box center [175, 118] width 23 height 7
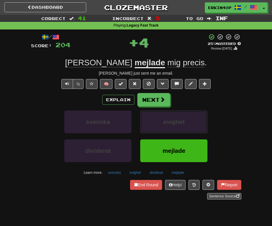
click at [167, 118] on button "evighet" at bounding box center [173, 122] width 67 height 23
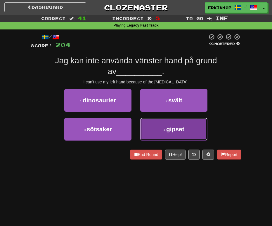
click at [172, 127] on span "gipset" at bounding box center [175, 129] width 18 height 7
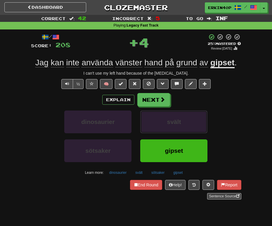
click at [172, 127] on button "svält" at bounding box center [173, 122] width 67 height 23
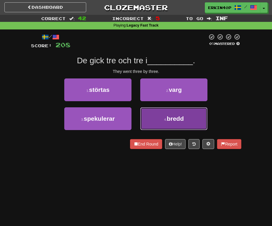
click at [156, 108] on button "4 . bredd" at bounding box center [173, 118] width 67 height 23
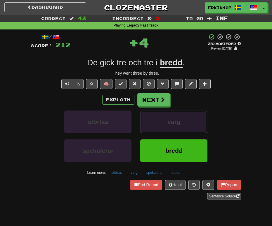
click at [158, 118] on button "varg" at bounding box center [173, 122] width 67 height 23
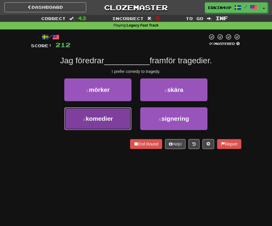
click at [112, 124] on button "3 . komedier" at bounding box center [97, 118] width 67 height 23
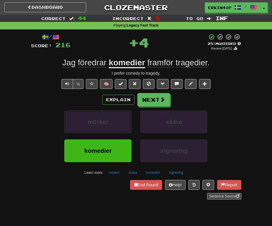
click at [112, 124] on button "mörker" at bounding box center [97, 122] width 67 height 23
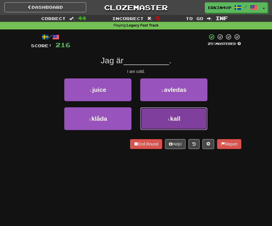
click at [187, 127] on button "4 . kall" at bounding box center [173, 118] width 67 height 23
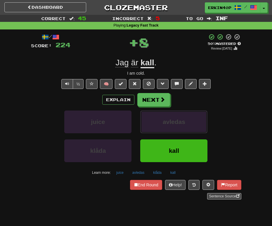
click at [187, 127] on button "avledas" at bounding box center [173, 122] width 67 height 23
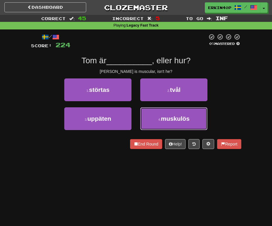
click at [187, 127] on button "4 . muskulös" at bounding box center [173, 118] width 67 height 23
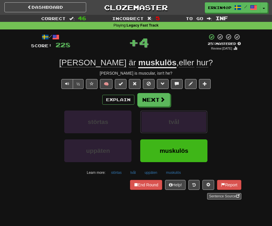
click at [187, 127] on button "tvål" at bounding box center [173, 122] width 67 height 23
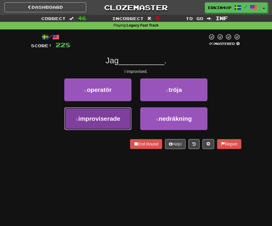
click at [107, 122] on button "3 . improviserade" at bounding box center [97, 118] width 67 height 23
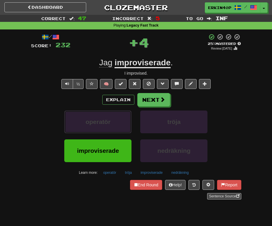
click at [107, 122] on span "operatör" at bounding box center [97, 121] width 25 height 7
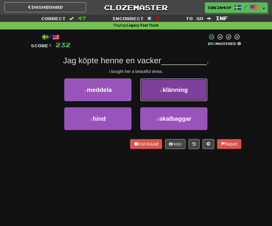
click at [167, 86] on span "klänning" at bounding box center [174, 89] width 25 height 7
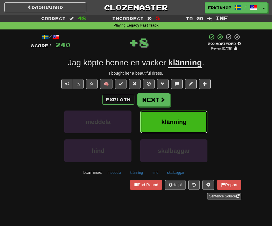
click at [174, 123] on span "klänning" at bounding box center [173, 121] width 25 height 7
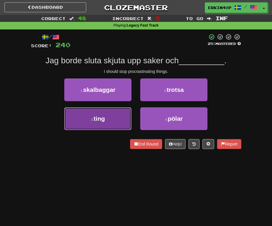
click at [116, 117] on button "3 . ting" at bounding box center [97, 118] width 67 height 23
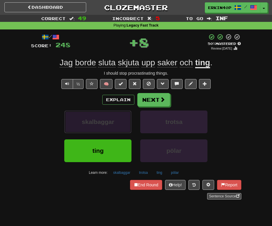
click at [116, 117] on button "skalbaggar" at bounding box center [97, 122] width 67 height 23
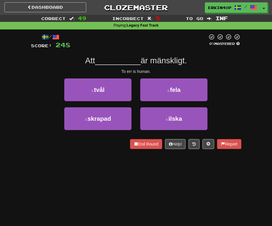
click at [127, 71] on div "To err is human." at bounding box center [136, 72] width 210 height 6
click at [31, 149] on div at bounding box center [31, 149] width 0 height 0
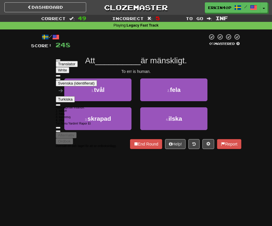
click at [48, 152] on div "/ Score: 248 0 % Mastered Att __________ är mänskligt. To err is human. 1 . två…" at bounding box center [136, 93] width 210 height 128
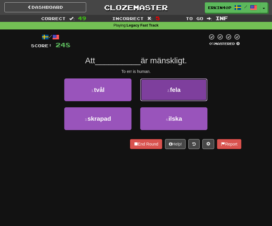
click at [163, 95] on button "2 . fela" at bounding box center [173, 89] width 67 height 23
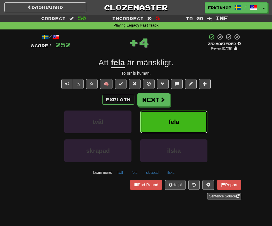
click at [171, 120] on span "fela" at bounding box center [173, 121] width 11 height 7
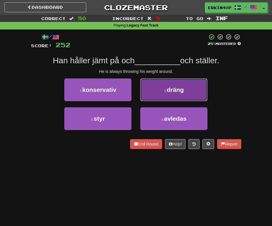
click at [166, 93] on button "2 . dräng" at bounding box center [173, 89] width 67 height 23
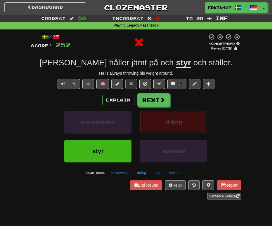
click at [174, 120] on span "dräng" at bounding box center [173, 122] width 17 height 7
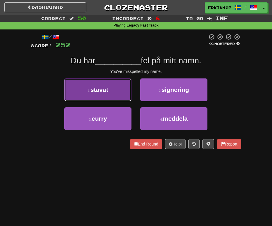
click at [100, 93] on button "1 . stavat" at bounding box center [97, 89] width 67 height 23
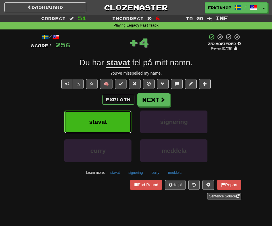
click at [111, 117] on button "stavat" at bounding box center [97, 122] width 67 height 23
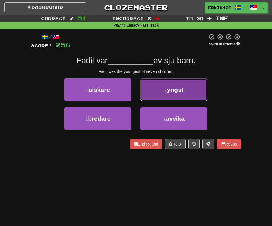
click at [167, 96] on button "2 . yngst" at bounding box center [173, 89] width 67 height 23
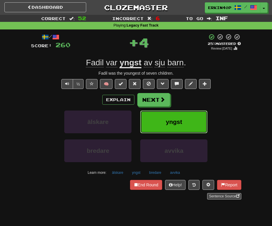
click at [173, 127] on button "yngst" at bounding box center [173, 122] width 67 height 23
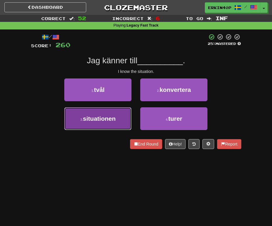
click at [113, 123] on button "3 . situationen" at bounding box center [97, 118] width 67 height 23
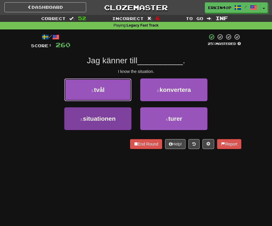
click at [113, 101] on button "1 . tvål" at bounding box center [97, 89] width 67 height 23
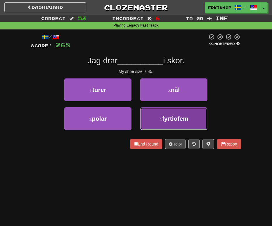
click at [172, 121] on span "fyrtiofem" at bounding box center [175, 118] width 26 height 7
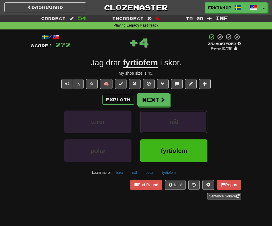
click at [172, 121] on span "nål" at bounding box center [173, 121] width 9 height 7
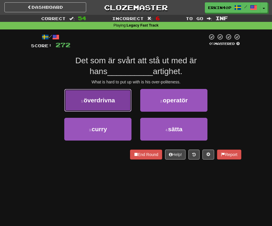
click at [104, 92] on button "1 . överdrivna" at bounding box center [97, 100] width 67 height 23
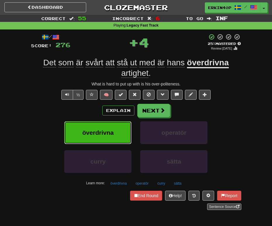
click at [112, 129] on span "överdrivna" at bounding box center [97, 132] width 31 height 7
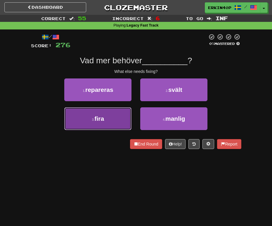
click at [109, 118] on button "3 . fira" at bounding box center [97, 118] width 67 height 23
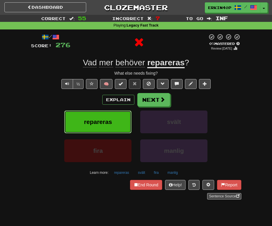
click at [109, 118] on button "repareras" at bounding box center [97, 122] width 67 height 23
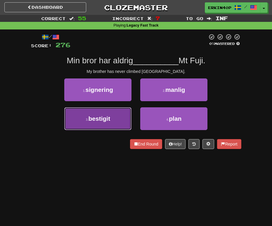
click at [117, 123] on button "3 . bestigit" at bounding box center [97, 118] width 67 height 23
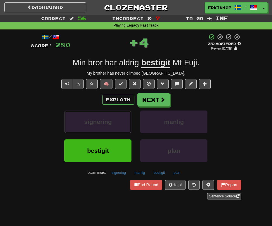
click at [117, 123] on button "signering" at bounding box center [97, 122] width 67 height 23
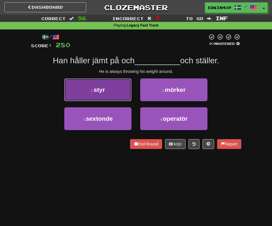
click at [117, 93] on button "1 . styr" at bounding box center [97, 89] width 67 height 23
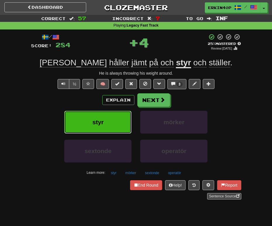
click at [114, 126] on button "styr" at bounding box center [97, 122] width 67 height 23
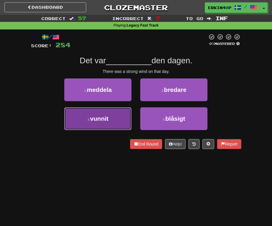
click at [86, 123] on button "3 . vunnit" at bounding box center [97, 118] width 67 height 23
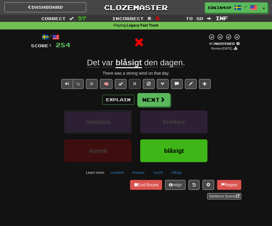
click at [86, 123] on span "meddela" at bounding box center [97, 121] width 25 height 7
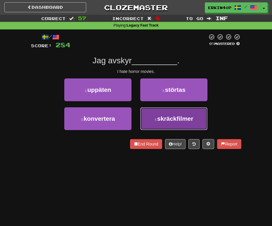
click at [164, 123] on button "4 . skräckfilmer" at bounding box center [173, 118] width 67 height 23
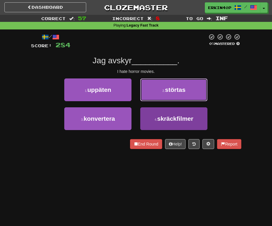
click at [165, 93] on span "störtas" at bounding box center [175, 89] width 20 height 7
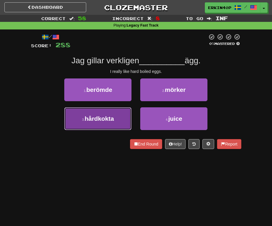
click at [117, 123] on button "3 . hårdkokta" at bounding box center [97, 118] width 67 height 23
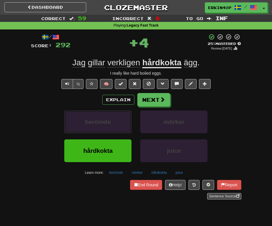
click at [117, 123] on button "berömde" at bounding box center [97, 122] width 67 height 23
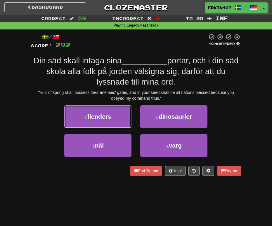
click at [117, 123] on button "1 . fienders" at bounding box center [97, 116] width 67 height 23
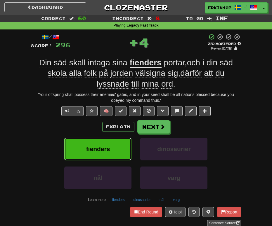
click at [108, 146] on span "fienders" at bounding box center [98, 149] width 24 height 7
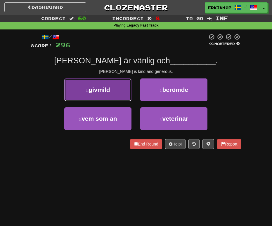
click at [114, 91] on button "1 . givmild" at bounding box center [97, 89] width 67 height 23
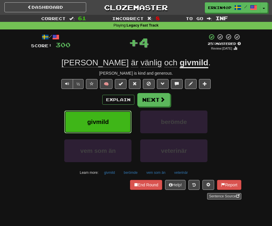
click at [109, 125] on button "givmild" at bounding box center [97, 122] width 67 height 23
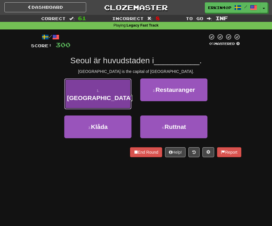
click at [122, 96] on button "1 . Sydkorea" at bounding box center [97, 93] width 67 height 31
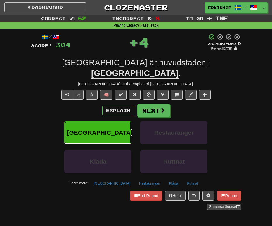
click at [111, 128] on button "Sydkorea" at bounding box center [97, 132] width 67 height 23
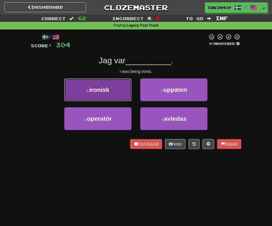
click at [110, 94] on button "1 . ironisk" at bounding box center [97, 89] width 67 height 23
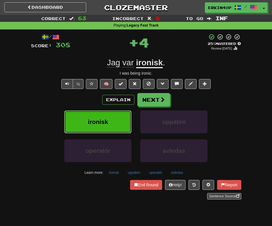
click at [106, 121] on span "ironisk" at bounding box center [98, 121] width 20 height 7
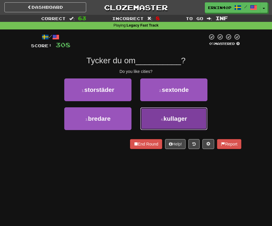
click at [181, 117] on span "kullager" at bounding box center [175, 118] width 24 height 7
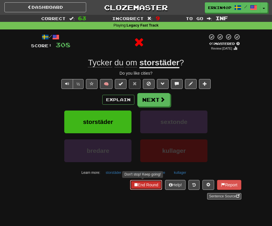
click at [145, 184] on button "End Round" at bounding box center [146, 185] width 32 height 10
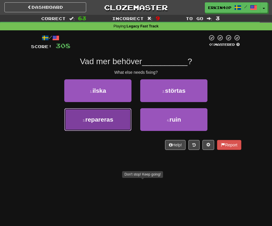
click at [99, 121] on span "repareras" at bounding box center [99, 119] width 28 height 7
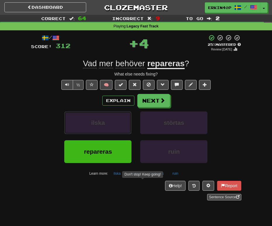
click at [99, 121] on span "ilska" at bounding box center [98, 122] width 14 height 7
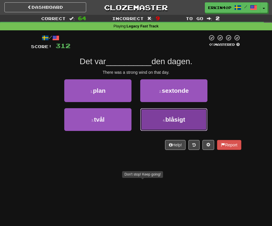
click at [170, 117] on span "blåsigt" at bounding box center [175, 119] width 20 height 7
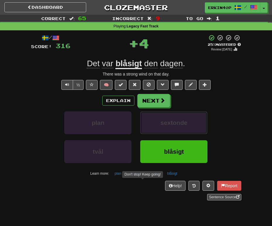
click at [170, 117] on button "sextonde" at bounding box center [173, 122] width 67 height 23
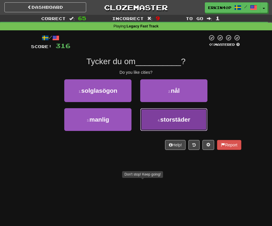
click at [168, 117] on span "storstäder" at bounding box center [175, 119] width 30 height 7
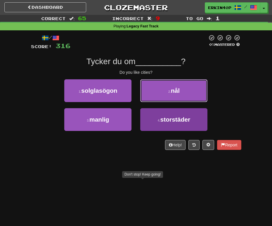
click at [168, 102] on button "2 . nål" at bounding box center [173, 90] width 67 height 23
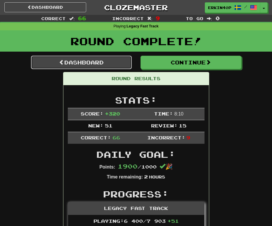
click at [91, 65] on link "Dashboard" at bounding box center [81, 62] width 101 height 13
